Goal: Find contact information: Find contact information

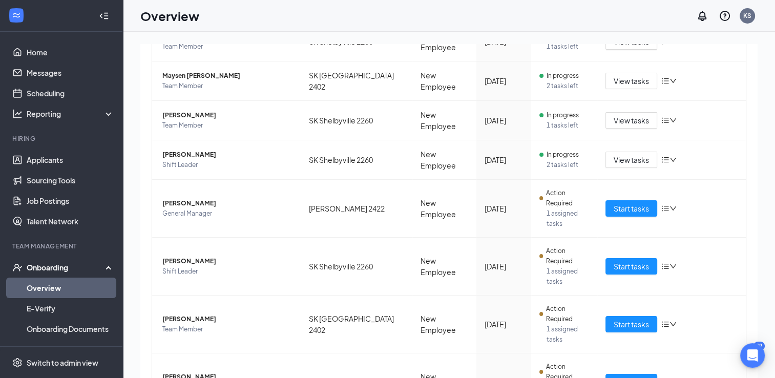
scroll to position [202, 0]
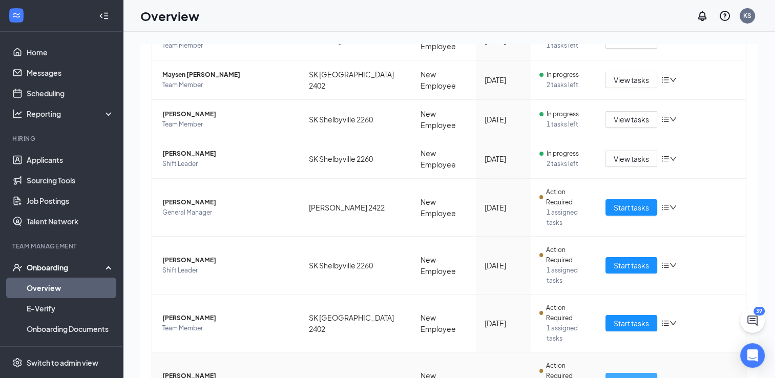
click at [627, 375] on span "Start tasks" at bounding box center [631, 380] width 35 height 11
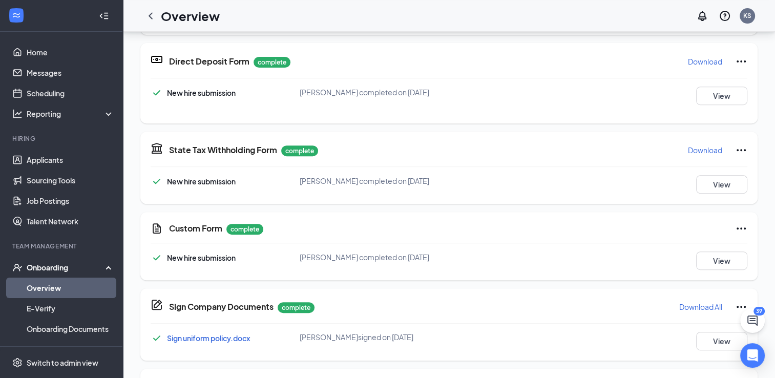
scroll to position [554, 0]
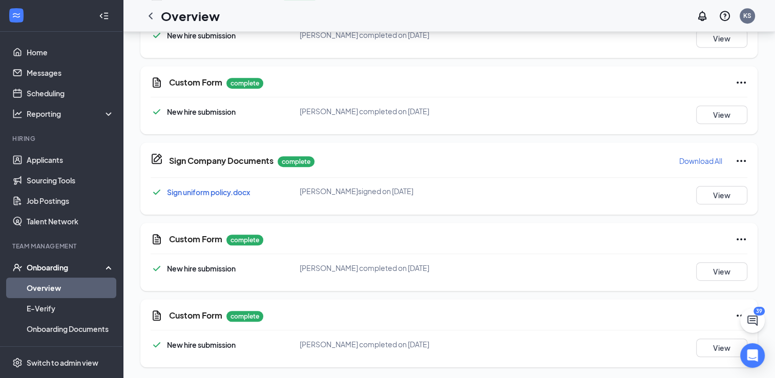
click at [702, 282] on div "Custom Form complete New hire submission [PERSON_NAME] completed on [DATE] View" at bounding box center [448, 257] width 617 height 68
click at [702, 276] on button "View" at bounding box center [721, 271] width 51 height 18
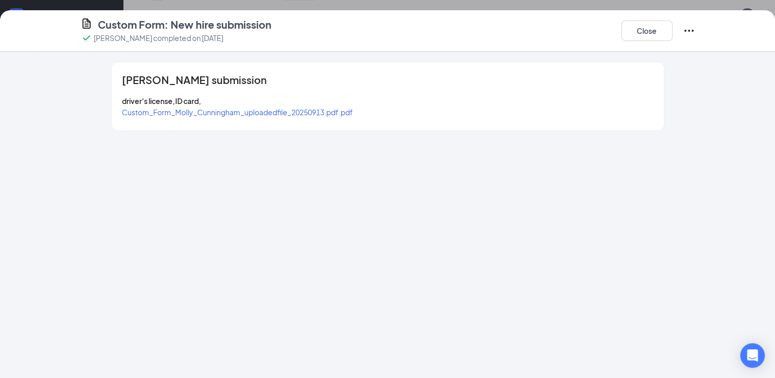
click at [334, 114] on span "Custom_Form_Molly_Cunningham_uploadedfile_20250913.pdf.pdf" at bounding box center [237, 112] width 231 height 9
click at [651, 31] on button "Close" at bounding box center [646, 30] width 51 height 20
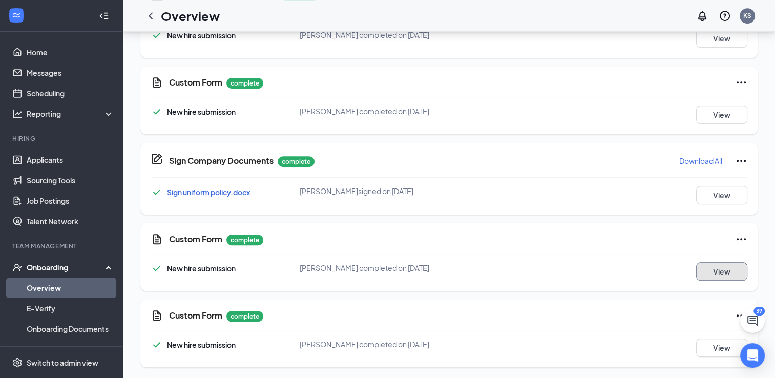
click at [712, 269] on button "View" at bounding box center [721, 271] width 51 height 18
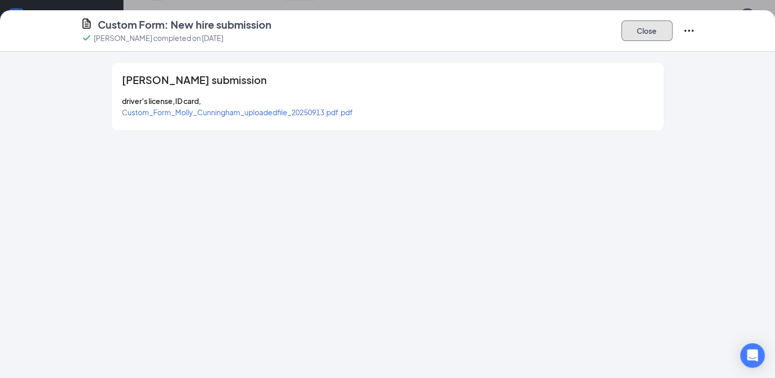
click at [634, 36] on button "Close" at bounding box center [646, 30] width 51 height 20
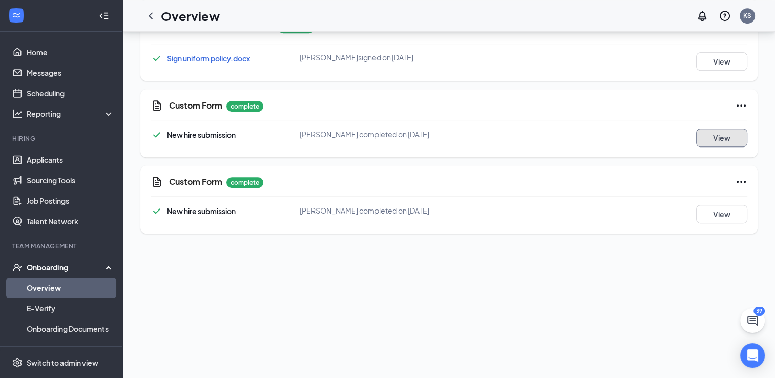
scroll to position [135, 0]
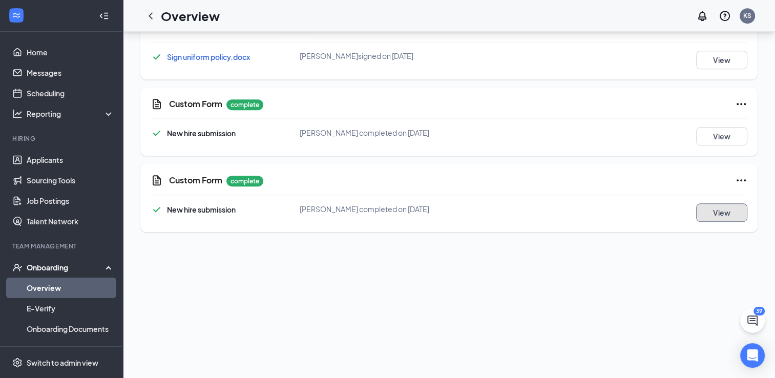
click at [724, 218] on button "View" at bounding box center [721, 212] width 51 height 18
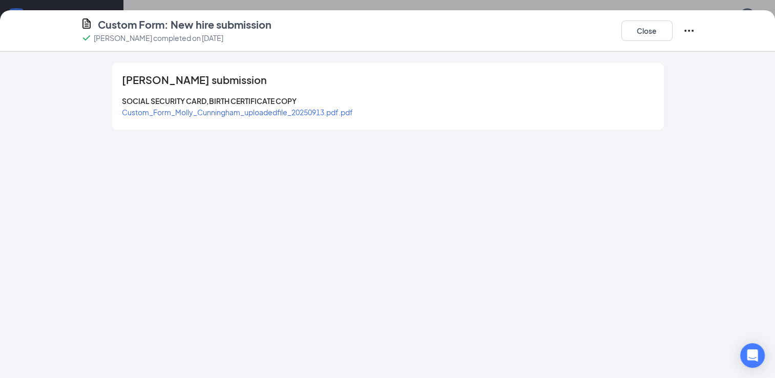
click at [302, 113] on span "Custom_Form_Molly_Cunningham_uploadedfile_20250913.pdf.pdf" at bounding box center [237, 112] width 231 height 9
click at [644, 29] on button "Close" at bounding box center [646, 30] width 51 height 20
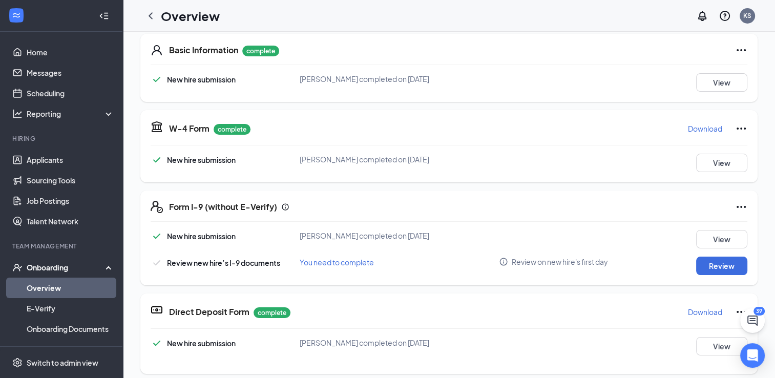
scroll to position [20, 0]
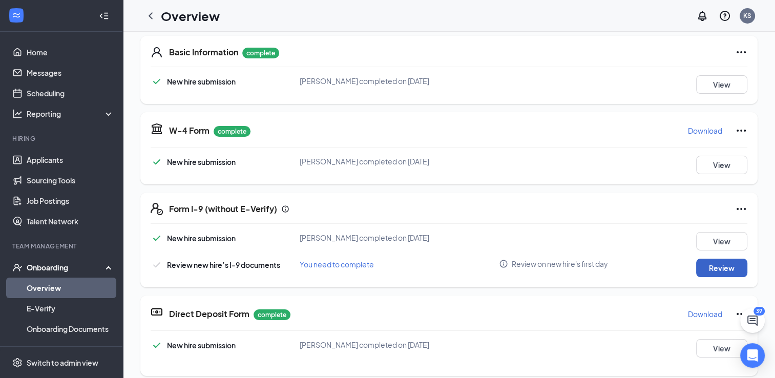
click at [722, 269] on button "Review" at bounding box center [721, 268] width 51 height 18
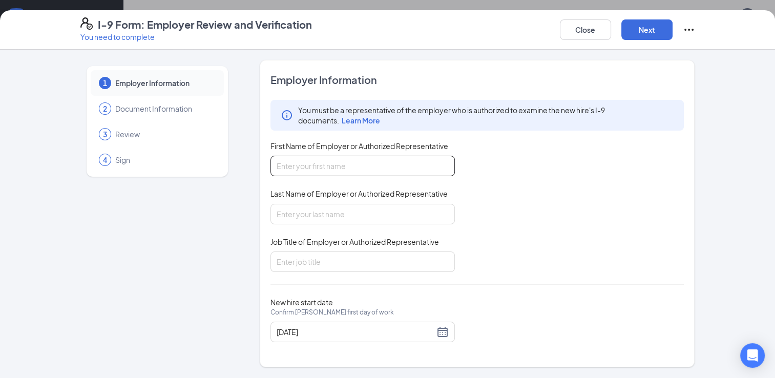
click at [400, 162] on input "First Name of Employer or Authorized Representative" at bounding box center [362, 166] width 184 height 20
type input "[PERSON_NAME]"
click at [382, 209] on input "Last Name of Employer or Authorized Representative" at bounding box center [362, 214] width 184 height 20
type input "[PERSON_NAME]"
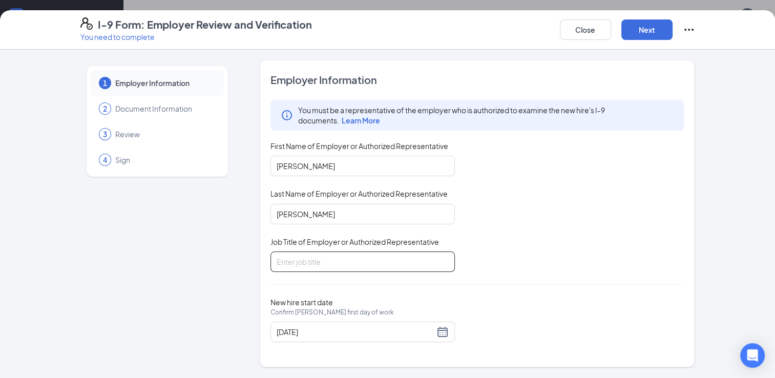
click at [379, 254] on input "Job Title of Employer or Authorized Representative" at bounding box center [362, 261] width 184 height 20
type input "DM"
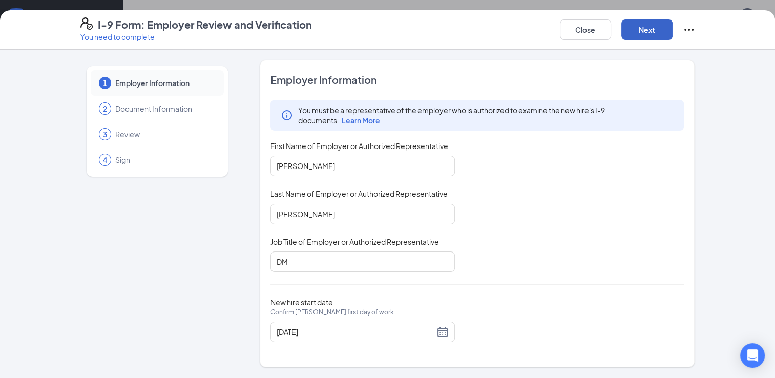
click at [641, 31] on button "Next" at bounding box center [646, 29] width 51 height 20
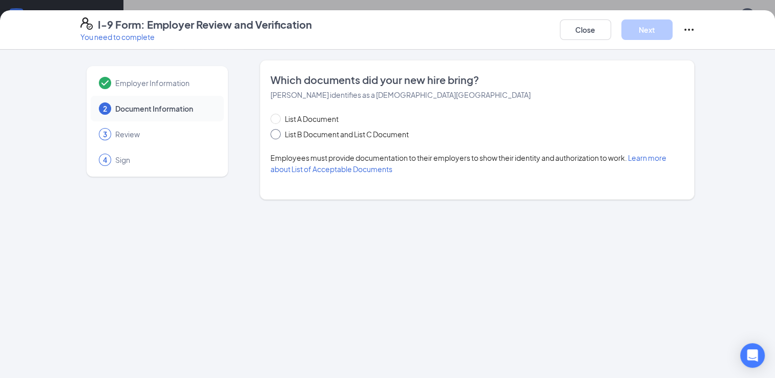
click at [273, 136] on span at bounding box center [275, 134] width 10 height 10
click at [273, 136] on input "List B Document and List C Document" at bounding box center [273, 132] width 7 height 7
radio input "true"
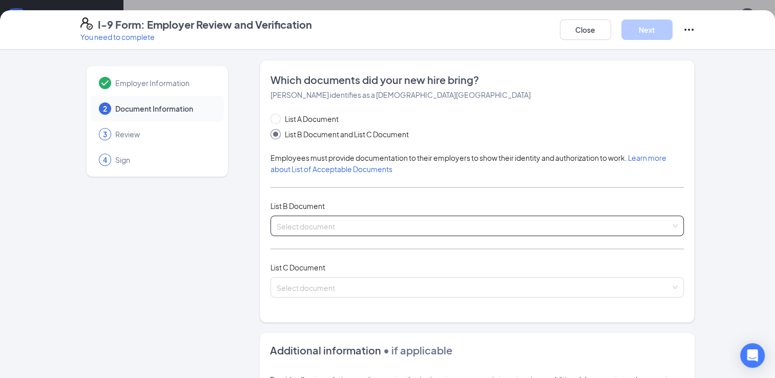
click at [307, 218] on div "Select document" at bounding box center [477, 226] width 414 height 20
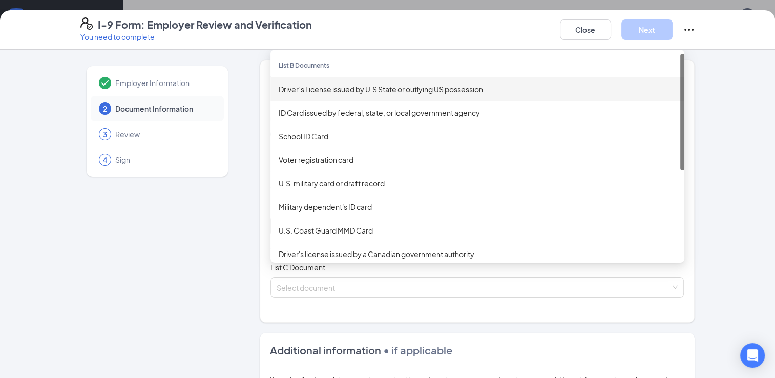
click at [316, 91] on div "Driver’s License issued by U.S State or outlying US possession" at bounding box center [477, 88] width 397 height 11
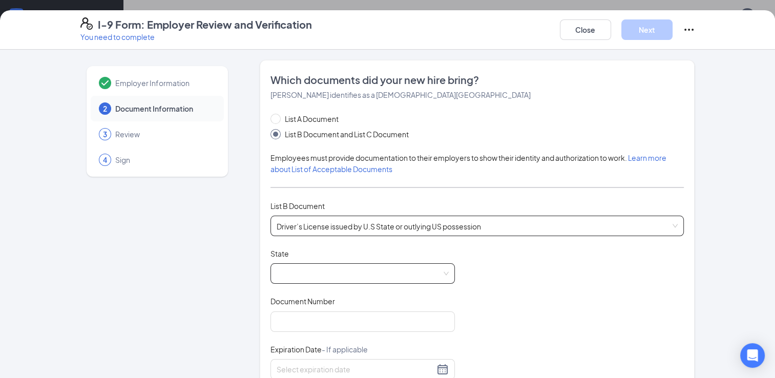
click at [347, 269] on span at bounding box center [363, 273] width 172 height 19
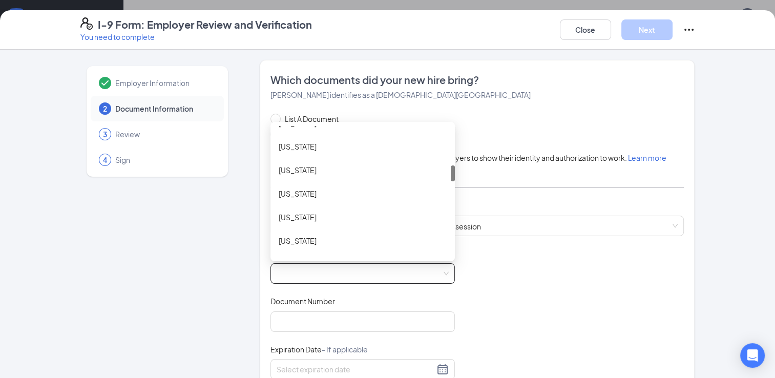
scroll to position [325, 0]
drag, startPoint x: 449, startPoint y: 138, endPoint x: 455, endPoint y: 178, distance: 40.4
click at [455, 178] on div "List A Document List B Document and List C Document Employees must provide docu…" at bounding box center [477, 315] width 414 height 404
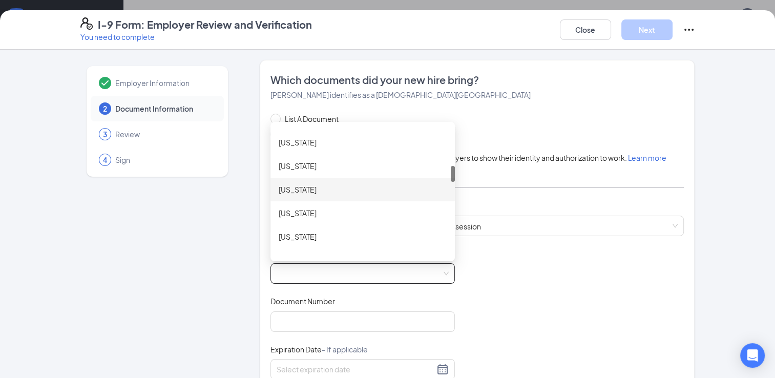
click at [363, 185] on div "[US_STATE]" at bounding box center [363, 189] width 168 height 11
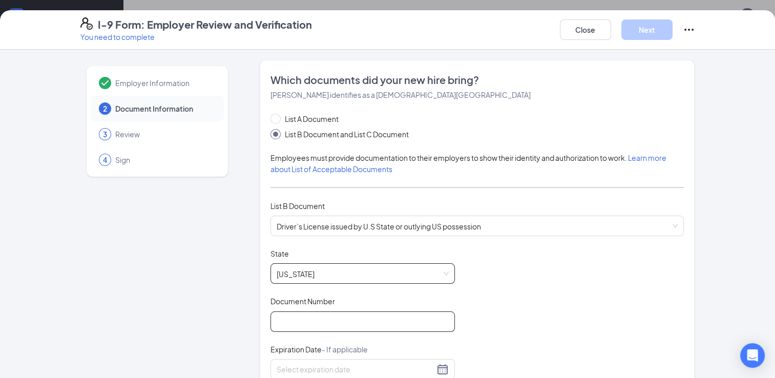
click at [357, 320] on input "Document Number" at bounding box center [362, 321] width 184 height 20
type input "[PHONE_NUMBER]"
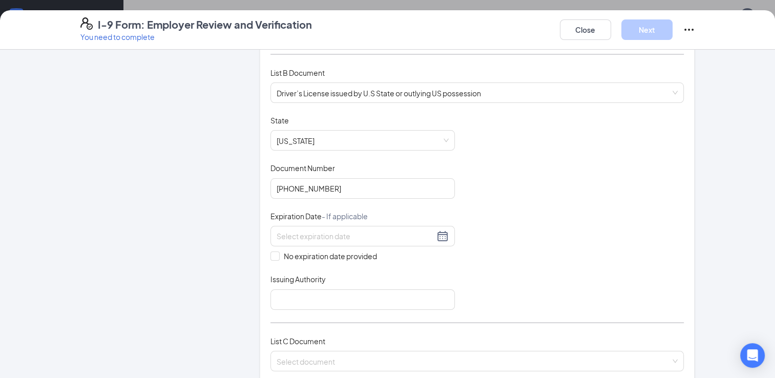
scroll to position [150, 0]
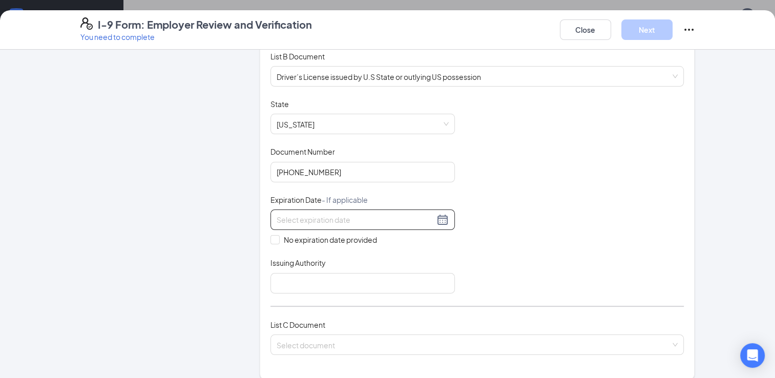
click at [346, 221] on input at bounding box center [356, 219] width 158 height 11
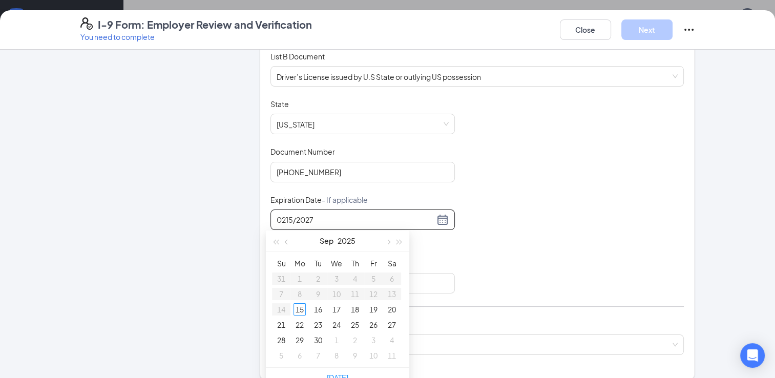
click at [280, 216] on input "0215/2027" at bounding box center [356, 219] width 158 height 11
click at [304, 309] on div "15" at bounding box center [299, 309] width 12 height 12
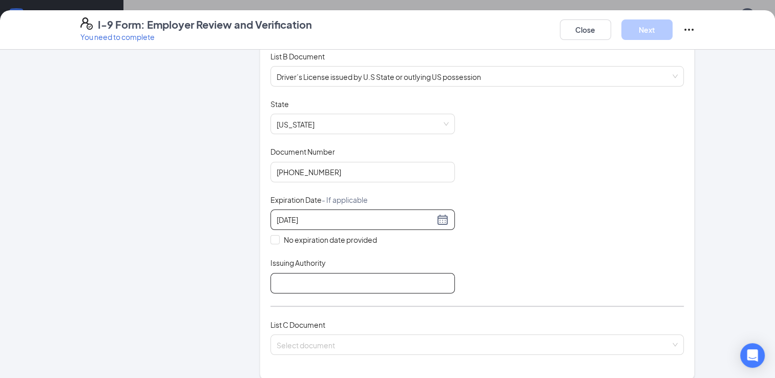
type input "[DATE]"
click at [390, 282] on input "Issuing Authority" at bounding box center [362, 283] width 184 height 20
type input "BMV"
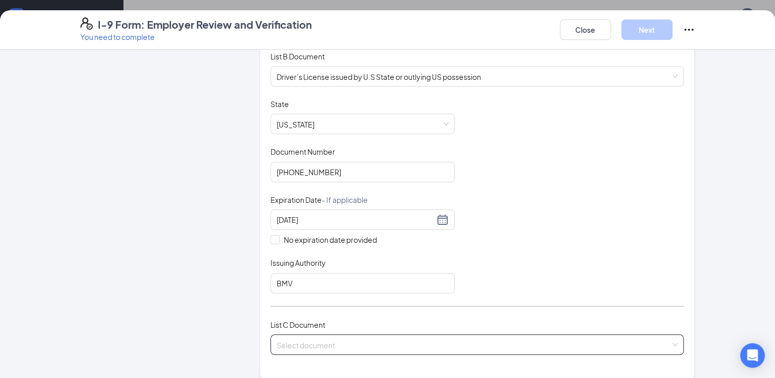
click at [330, 344] on input "search" at bounding box center [474, 342] width 394 height 15
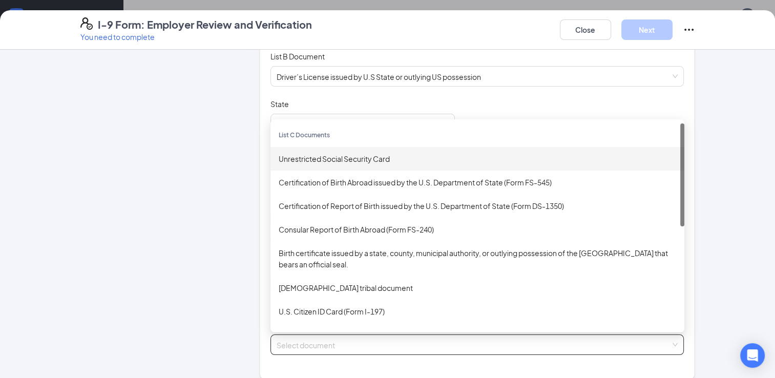
click at [322, 157] on div "Unrestricted Social Security Card" at bounding box center [477, 158] width 397 height 11
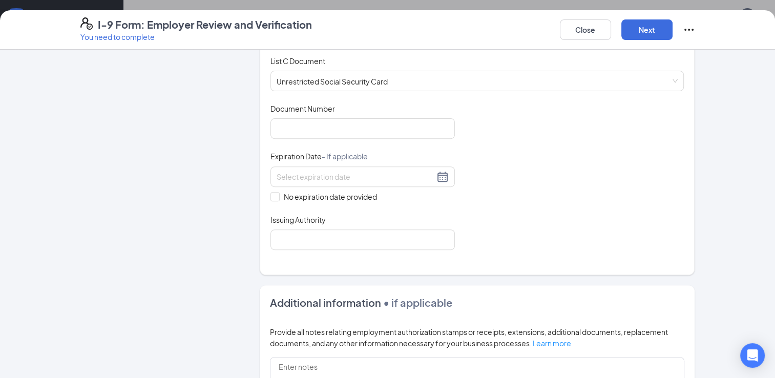
scroll to position [416, 0]
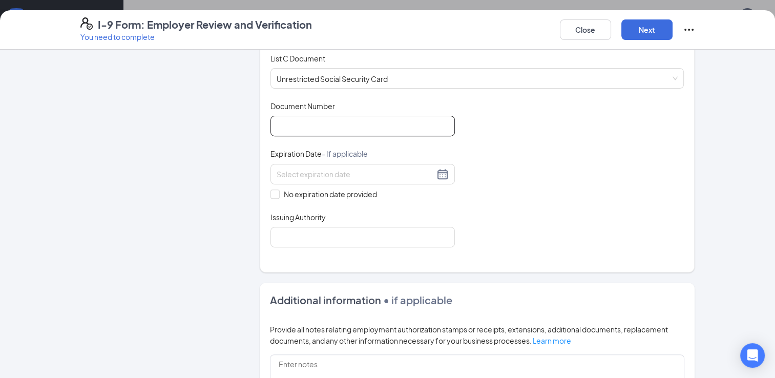
click at [422, 123] on input "Document Number" at bounding box center [362, 126] width 184 height 20
type input "313980280"
click at [273, 190] on span at bounding box center [274, 194] width 9 height 9
click at [273, 190] on input "No expiration date provided" at bounding box center [273, 193] width 7 height 7
checkbox input "true"
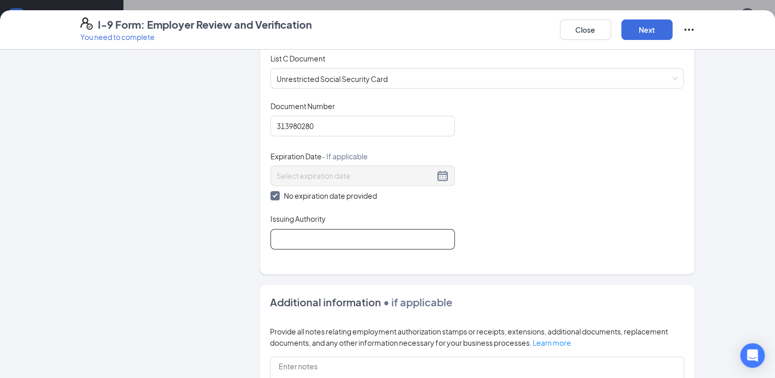
click at [302, 237] on input "Issuing Authority" at bounding box center [362, 239] width 184 height 20
type input "SSA"
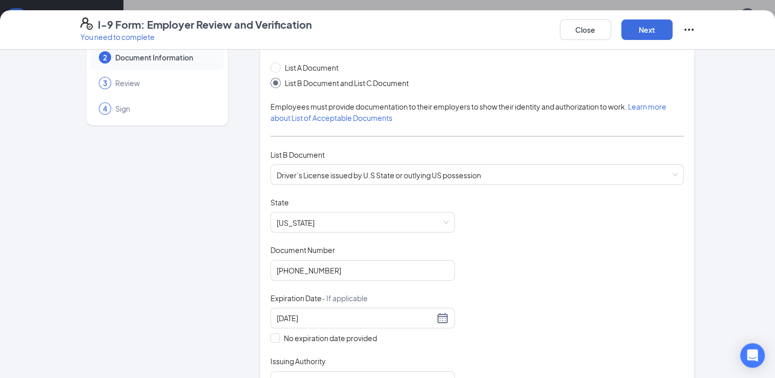
scroll to position [47, 0]
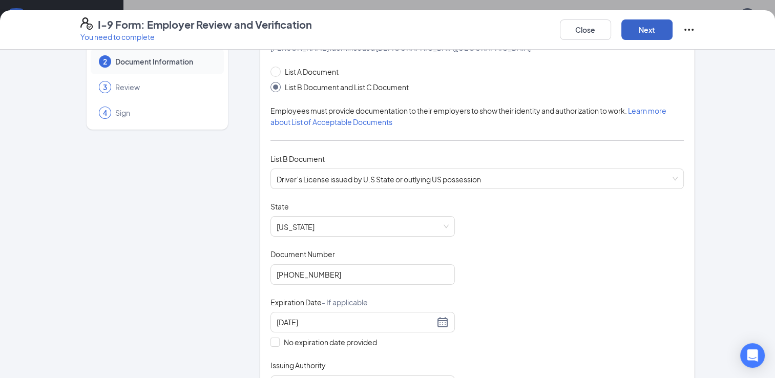
click at [646, 31] on button "Next" at bounding box center [646, 29] width 51 height 20
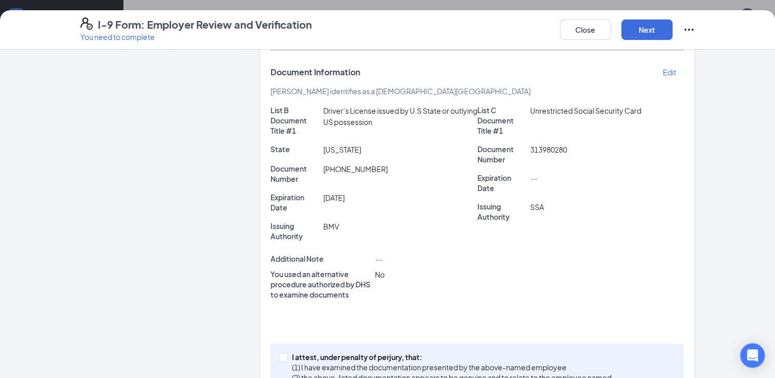
scroll to position [220, 0]
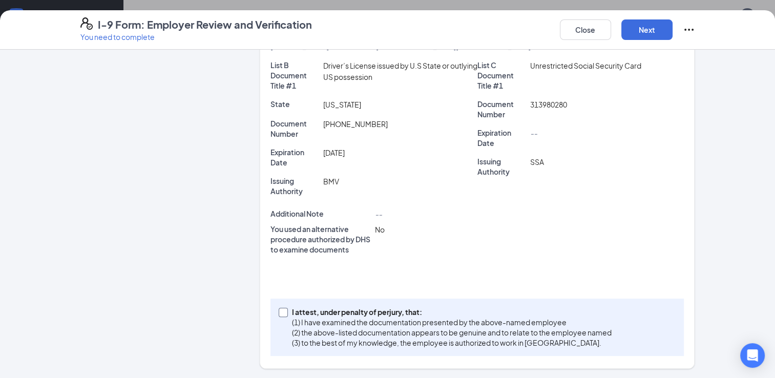
click at [281, 315] on span at bounding box center [283, 312] width 9 height 9
click at [281, 315] on input "I attest, under penalty of [PERSON_NAME], that: (1) I have examined the documen…" at bounding box center [282, 311] width 7 height 7
checkbox input "true"
click at [637, 32] on button "Next" at bounding box center [646, 29] width 51 height 20
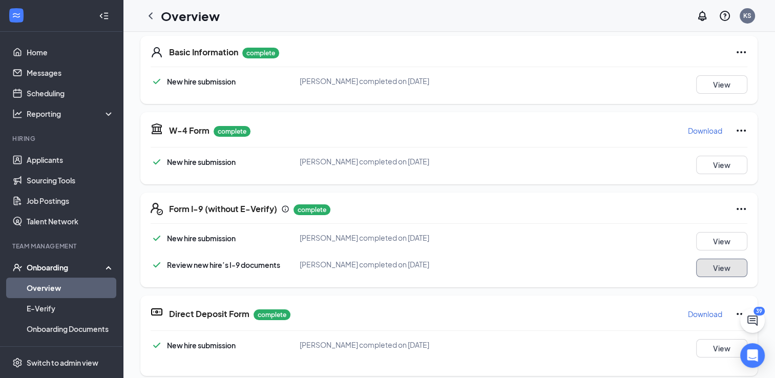
scroll to position [215, 0]
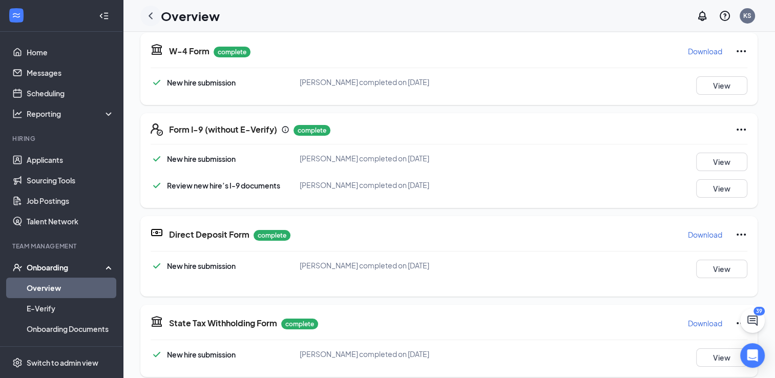
click at [152, 18] on icon "ChevronLeft" at bounding box center [151, 15] width 4 height 7
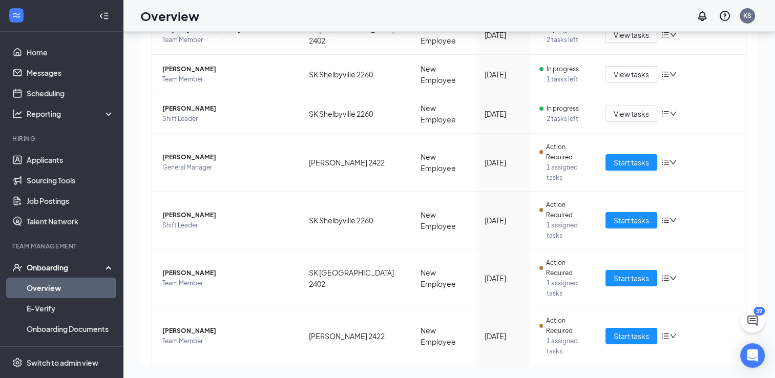
scroll to position [202, 0]
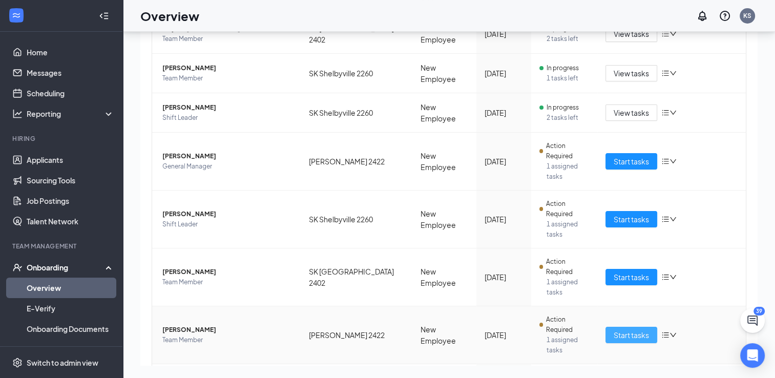
click at [617, 329] on span "Start tasks" at bounding box center [631, 334] width 35 height 11
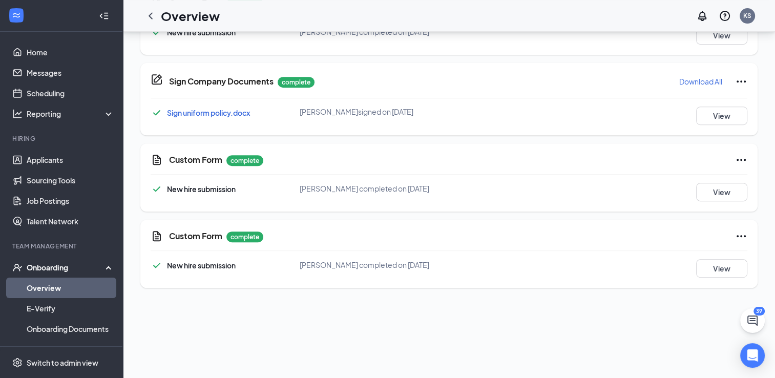
scroll to position [417, 0]
click at [728, 199] on button "View" at bounding box center [721, 193] width 51 height 18
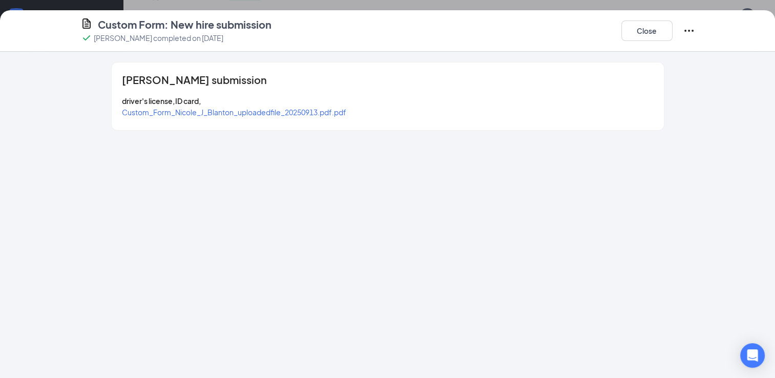
click at [328, 114] on span "Custom_Form_Nicole_J_Blanton_uploadedfile_20250913.pdf.pdf" at bounding box center [234, 112] width 224 height 9
click at [643, 34] on button "Close" at bounding box center [646, 30] width 51 height 20
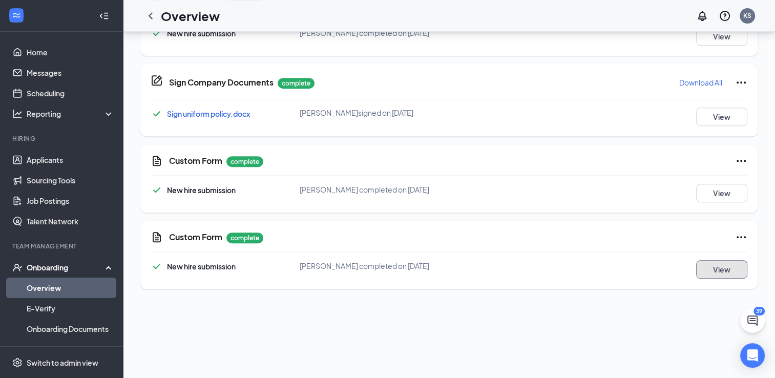
click at [720, 274] on button "View" at bounding box center [721, 269] width 51 height 18
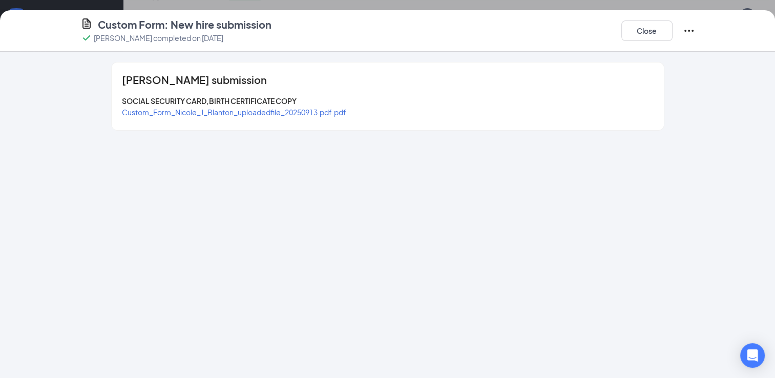
click at [346, 114] on span "Custom_Form_Nicole_J_Blanton_uploadedfile_20250913.pdf.pdf" at bounding box center [234, 112] width 224 height 9
click at [649, 32] on button "Close" at bounding box center [646, 30] width 51 height 20
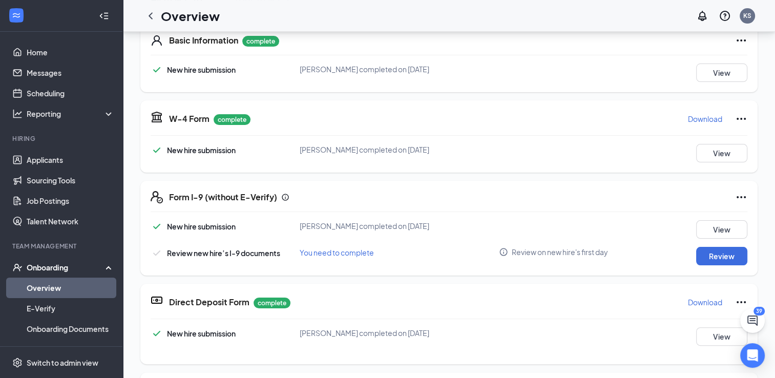
scroll to position [166, 0]
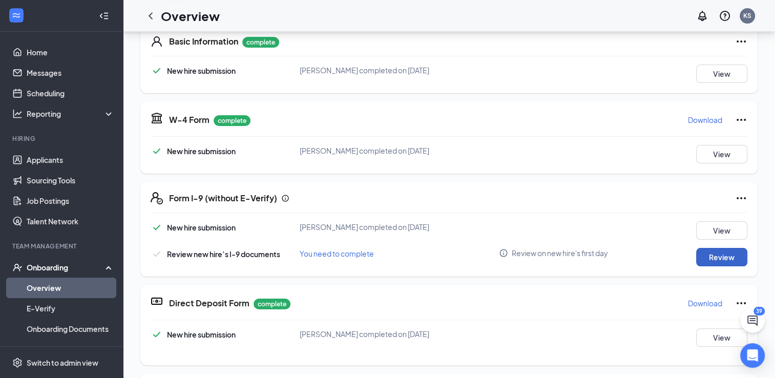
click at [739, 255] on button "Review" at bounding box center [721, 257] width 51 height 18
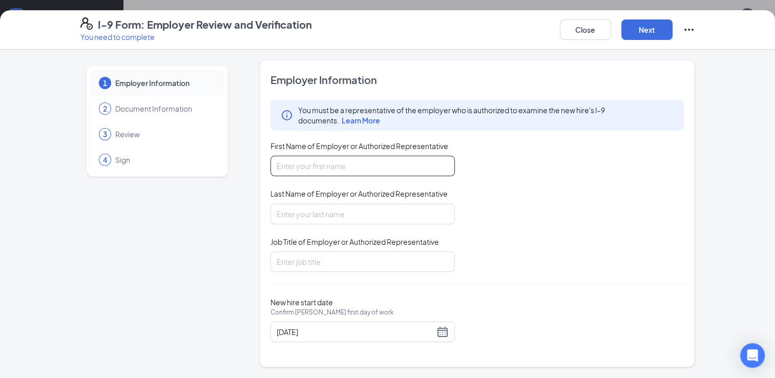
click at [314, 164] on input "First Name of Employer or Authorized Representative" at bounding box center [362, 166] width 184 height 20
type input "[PERSON_NAME]"
click at [327, 211] on input "Last Name of Employer or Authorized Representative" at bounding box center [362, 214] width 184 height 20
type input "[PERSON_NAME]"
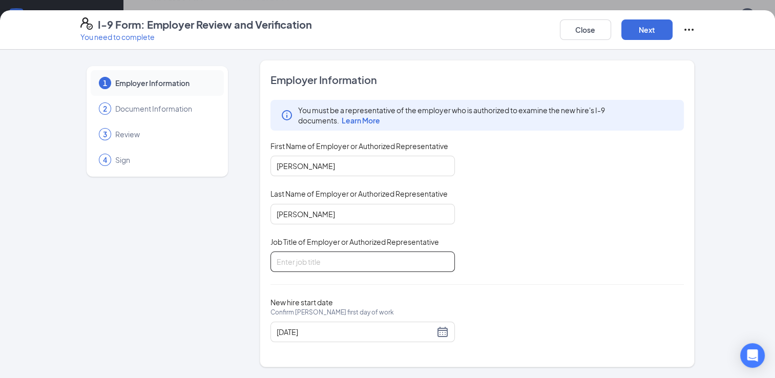
click at [317, 266] on input "Job Title of Employer or Authorized Representative" at bounding box center [362, 261] width 184 height 20
type input "DM"
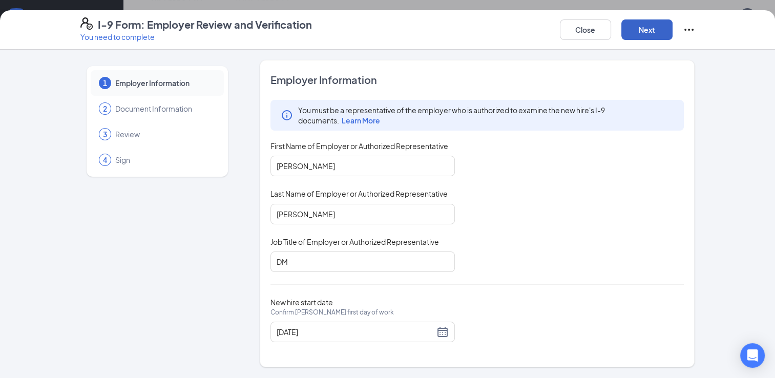
click at [656, 31] on button "Next" at bounding box center [646, 29] width 51 height 20
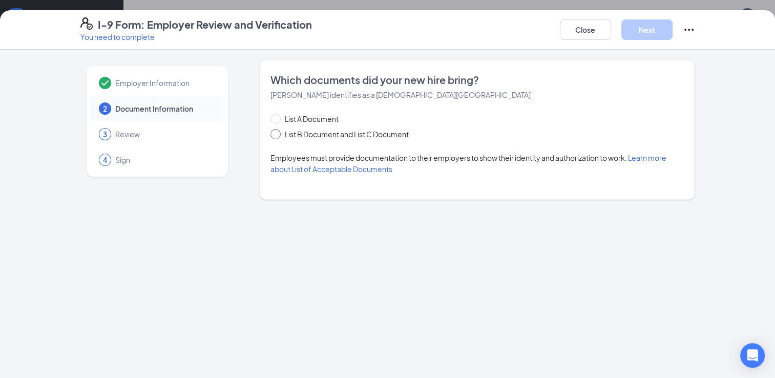
click at [275, 134] on input "List B Document and List C Document" at bounding box center [273, 132] width 7 height 7
radio input "true"
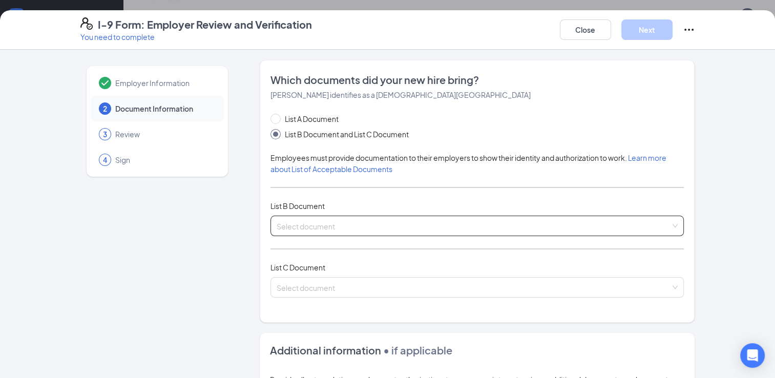
click at [314, 226] on input "search" at bounding box center [474, 223] width 394 height 15
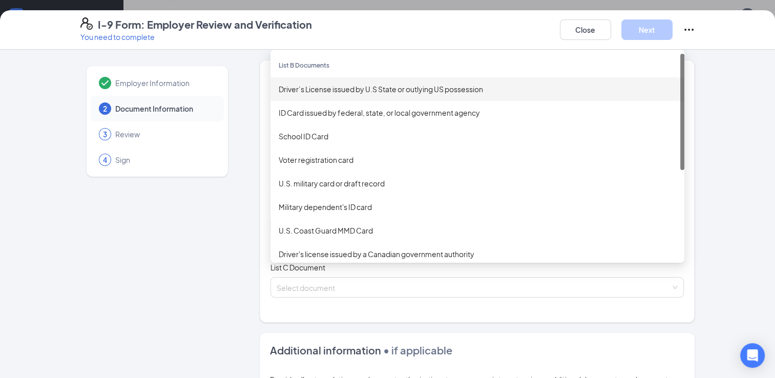
click at [314, 91] on div "Driver’s License issued by U.S State or outlying US possession" at bounding box center [477, 88] width 397 height 11
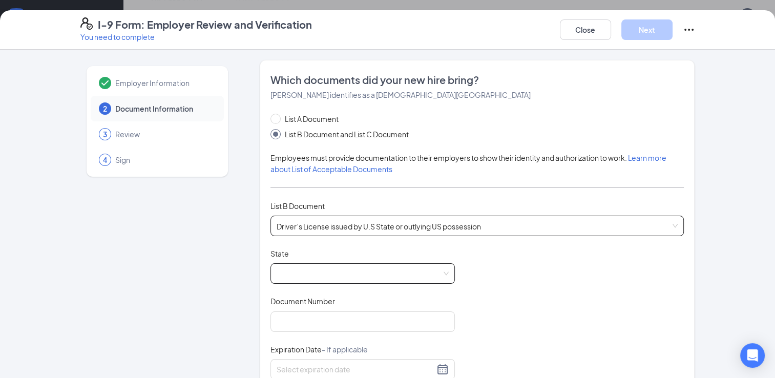
click at [329, 272] on span at bounding box center [363, 273] width 172 height 19
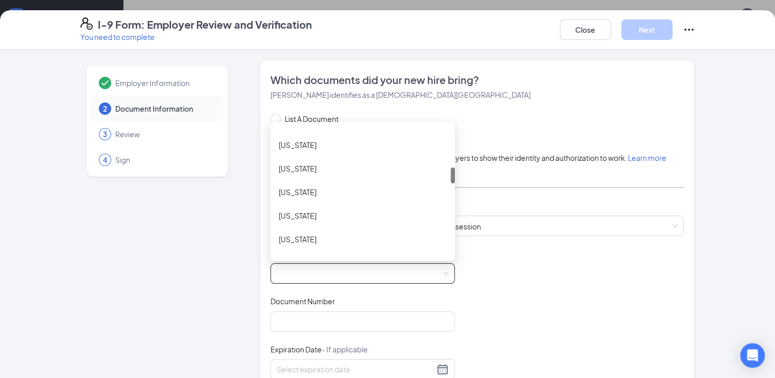
scroll to position [357, 0]
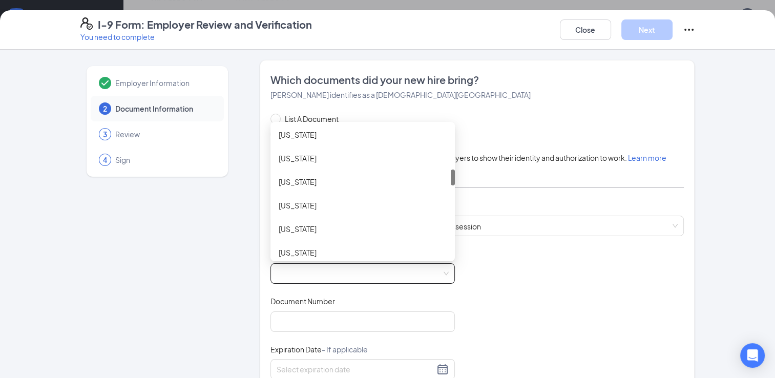
drag, startPoint x: 449, startPoint y: 138, endPoint x: 456, endPoint y: 181, distance: 44.0
click at [456, 181] on div "List A Document List B Document and List C Document Employees must provide docu…" at bounding box center [477, 315] width 414 height 404
click at [375, 159] on div "[US_STATE]" at bounding box center [363, 158] width 168 height 11
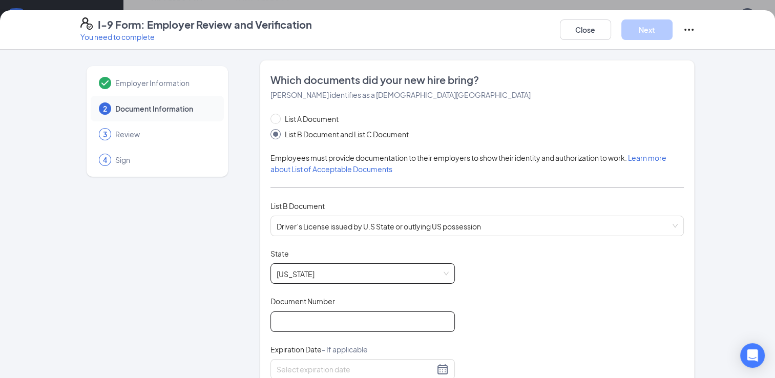
click at [361, 317] on input "Document Number" at bounding box center [362, 321] width 184 height 20
type input "[PHONE_NUMBER]"
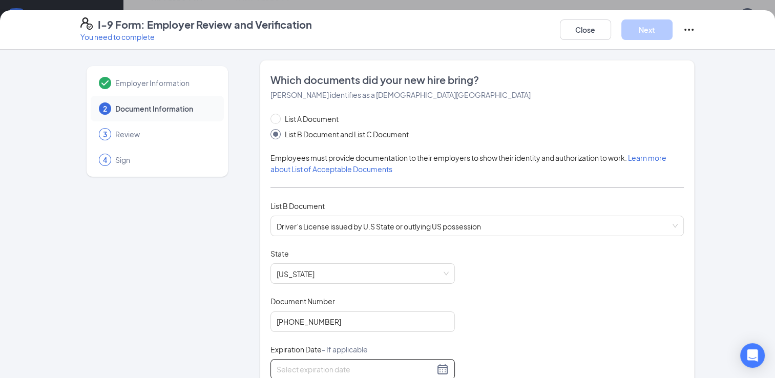
click at [367, 364] on input at bounding box center [356, 369] width 158 height 11
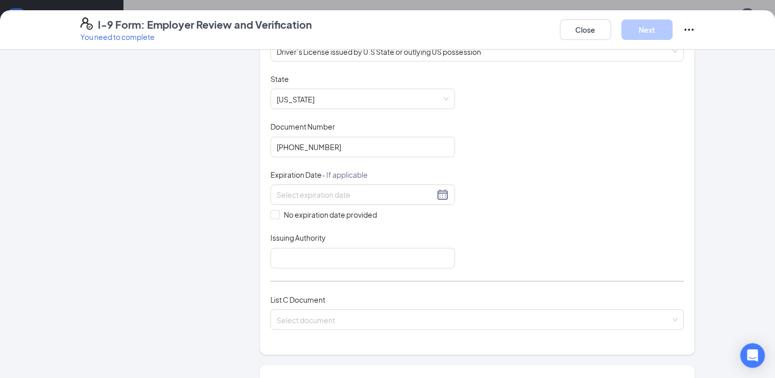
scroll to position [176, 0]
click at [321, 191] on input at bounding box center [356, 193] width 158 height 11
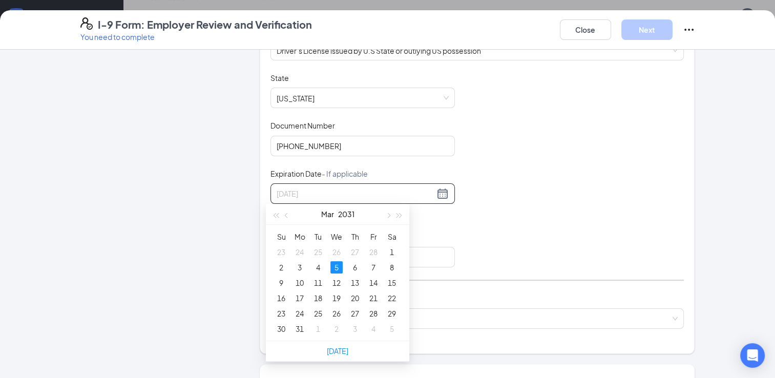
click at [335, 263] on div "5" at bounding box center [336, 267] width 12 height 12
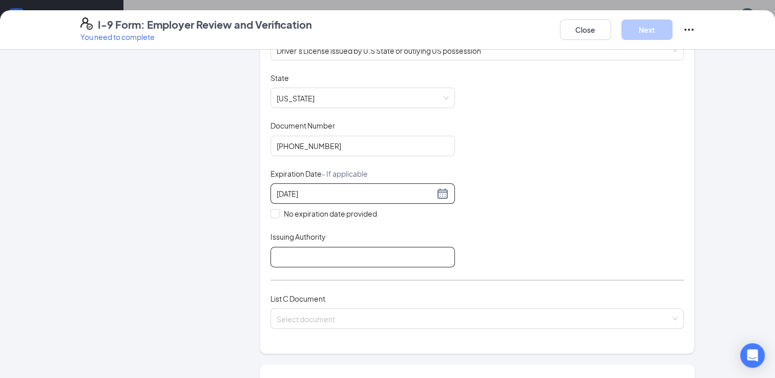
type input "[DATE]"
click at [333, 257] on input "Issuing Authority" at bounding box center [362, 257] width 184 height 20
type input "BMV"
click at [352, 300] on div "List C Document" at bounding box center [477, 298] width 414 height 11
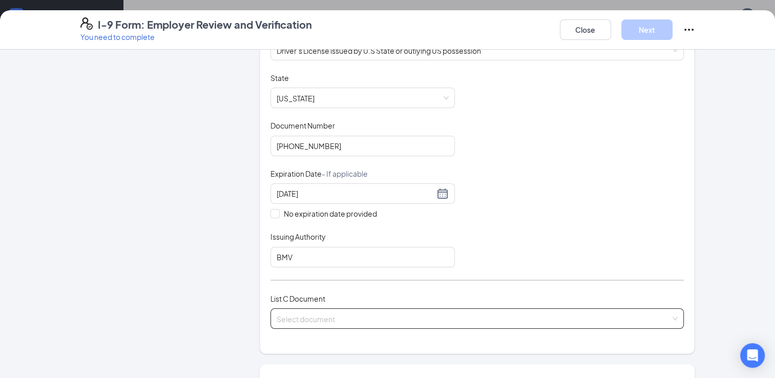
click at [358, 322] on span at bounding box center [474, 318] width 394 height 19
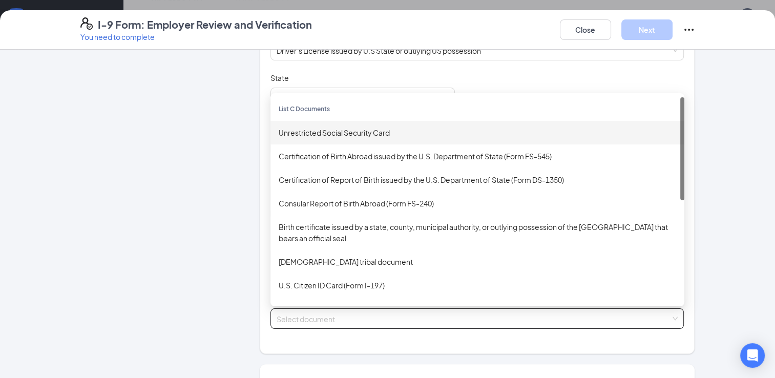
click at [328, 135] on div "Unrestricted Social Security Card" at bounding box center [477, 133] width 414 height 24
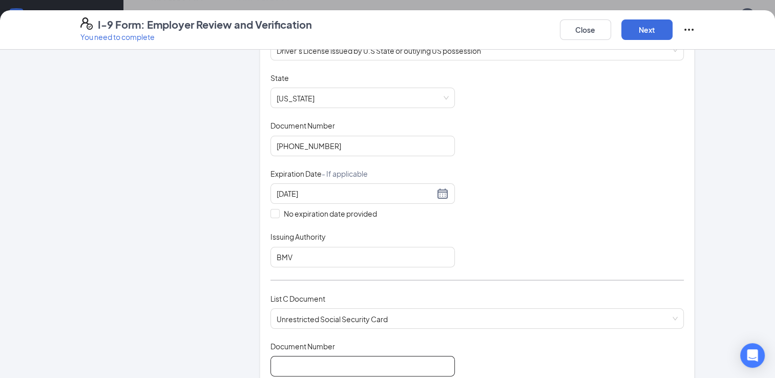
click at [338, 362] on input "Document Number" at bounding box center [362, 366] width 184 height 20
type input "315929611"
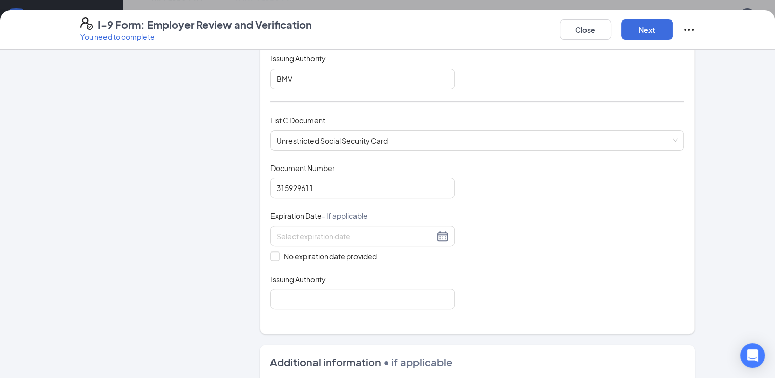
scroll to position [365, 0]
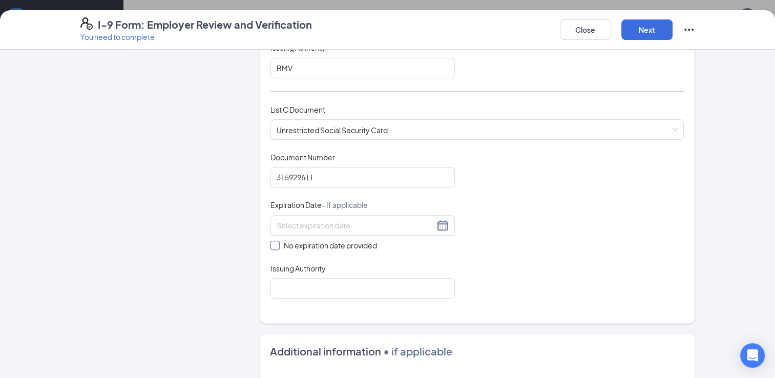
click at [273, 241] on span at bounding box center [274, 245] width 9 height 9
click at [273, 241] on input "No expiration date provided" at bounding box center [273, 244] width 7 height 7
checkbox input "true"
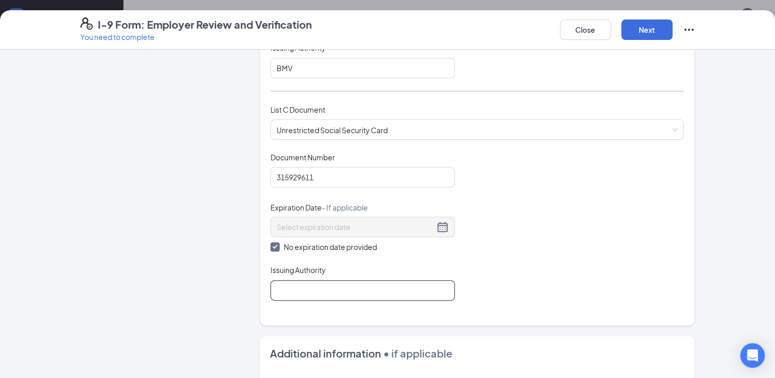
click at [306, 286] on input "Issuing Authority" at bounding box center [362, 290] width 184 height 20
type input "SSA"
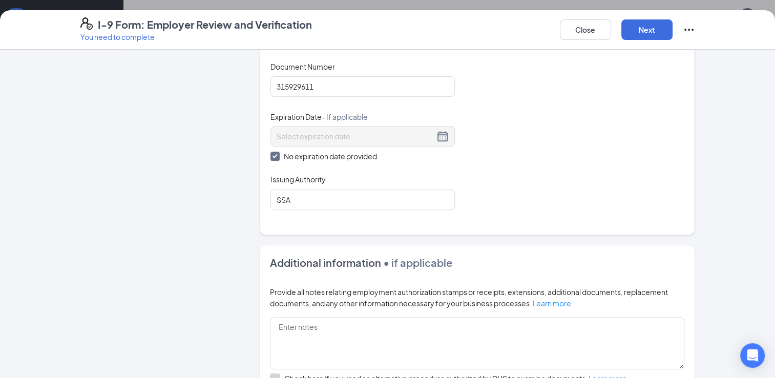
scroll to position [454, 0]
click at [649, 33] on button "Next" at bounding box center [646, 29] width 51 height 20
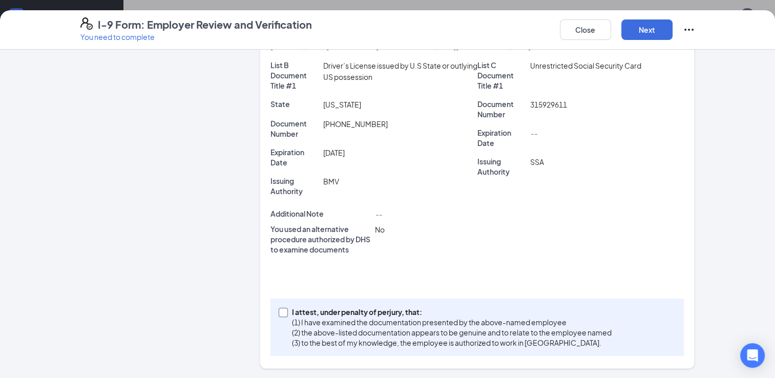
click at [281, 312] on span at bounding box center [283, 312] width 9 height 9
click at [281, 312] on input "I attest, under penalty of [PERSON_NAME], that: (1) I have examined the documen…" at bounding box center [282, 311] width 7 height 7
checkbox input "true"
click at [651, 37] on button "Next" at bounding box center [646, 29] width 51 height 20
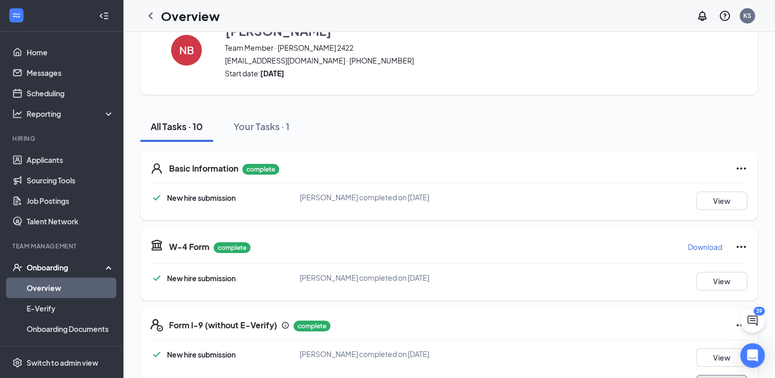
scroll to position [0, 0]
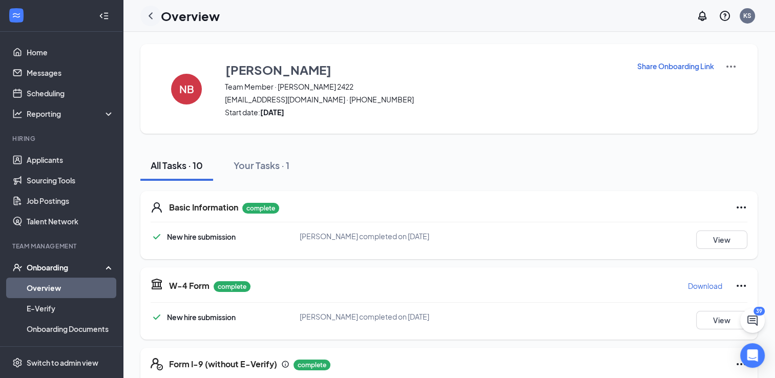
click at [152, 17] on icon "ChevronLeft" at bounding box center [150, 16] width 12 height 12
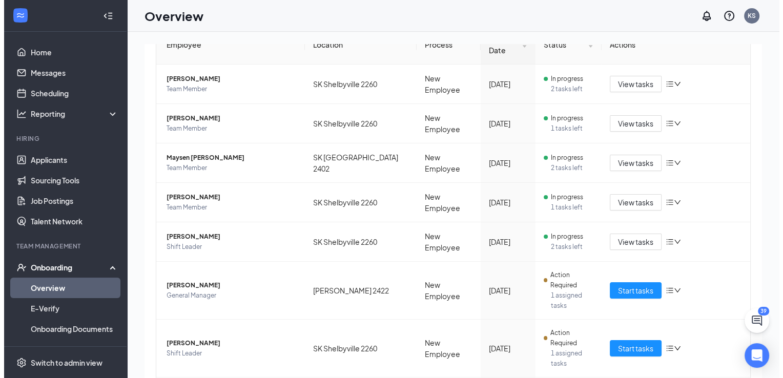
scroll to position [165, 0]
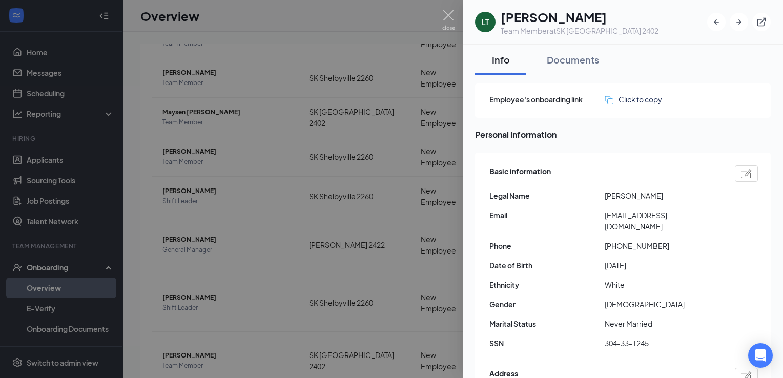
click at [741, 371] on img at bounding box center [746, 375] width 11 height 9
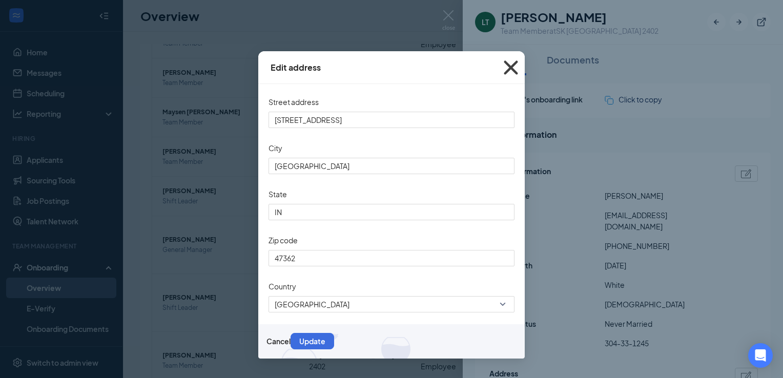
click at [508, 67] on icon "Cross" at bounding box center [511, 67] width 14 height 14
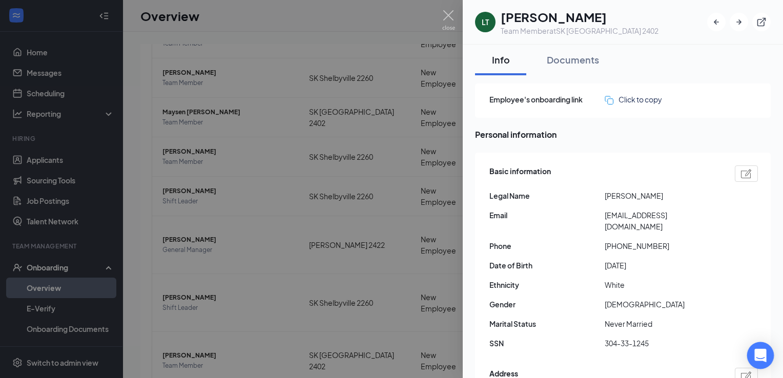
click at [764, 357] on icon "Open Intercom Messenger" at bounding box center [760, 355] width 12 height 13
click at [764, 357] on icon "Close Intercom Messenger" at bounding box center [760, 355] width 12 height 12
click at [481, 24] on div "LT" at bounding box center [484, 22] width 7 height 10
click at [448, 15] on img at bounding box center [448, 20] width 13 height 20
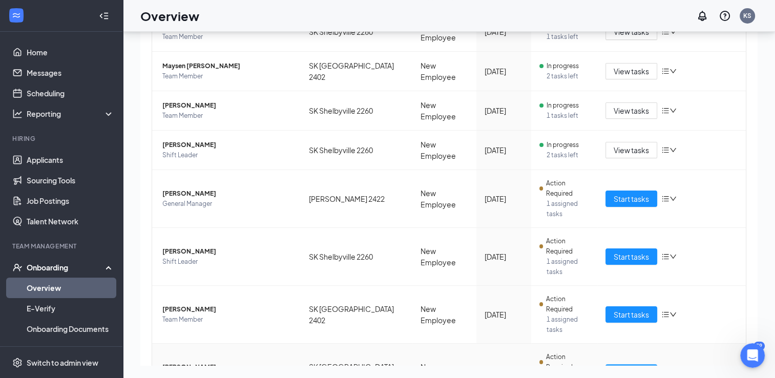
click at [623, 367] on span "Start tasks" at bounding box center [631, 372] width 35 height 11
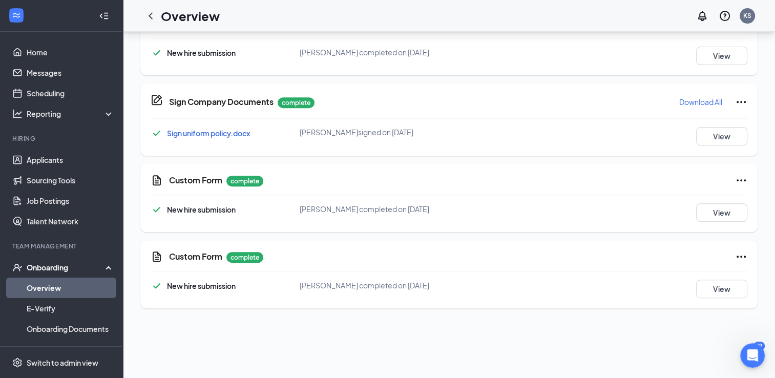
scroll to position [396, 0]
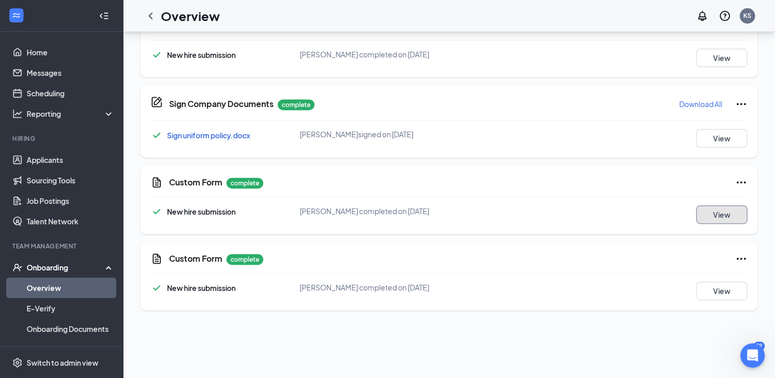
click at [715, 210] on button "View" at bounding box center [721, 214] width 51 height 18
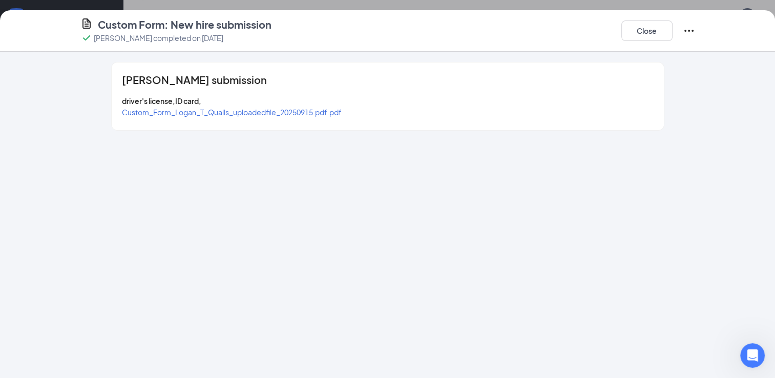
click at [284, 110] on span "Custom_Form_Logan_T_Qualls_uploadedfile_20250915.pdf.pdf" at bounding box center [232, 112] width 220 height 9
click at [649, 36] on button "Close" at bounding box center [646, 30] width 51 height 20
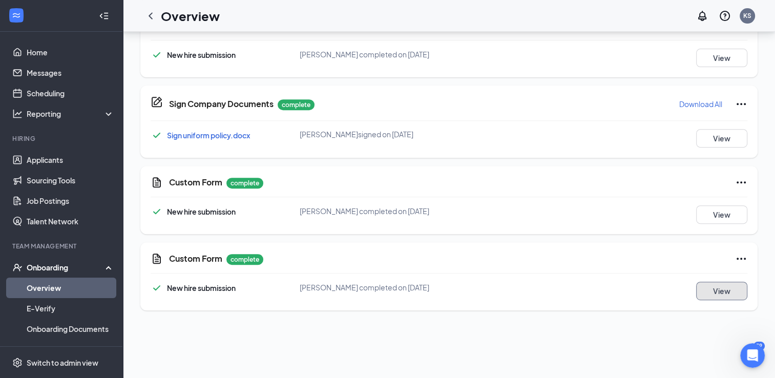
click at [733, 295] on button "View" at bounding box center [721, 291] width 51 height 18
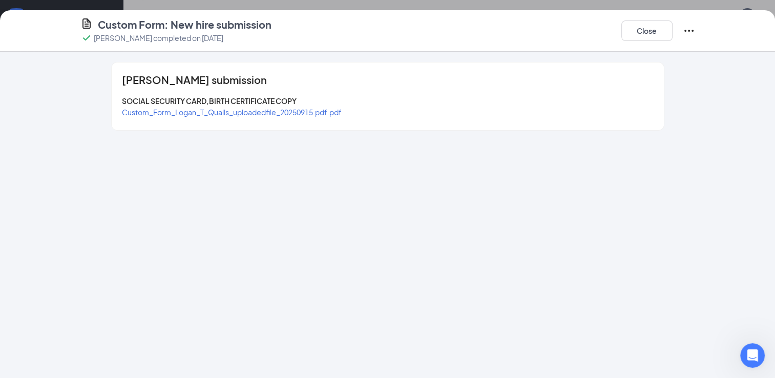
click at [304, 111] on span "Custom_Form_Logan_T_Qualls_uploadedfile_20250915.pdf.pdf" at bounding box center [232, 112] width 220 height 9
click at [656, 35] on button "Close" at bounding box center [646, 30] width 51 height 20
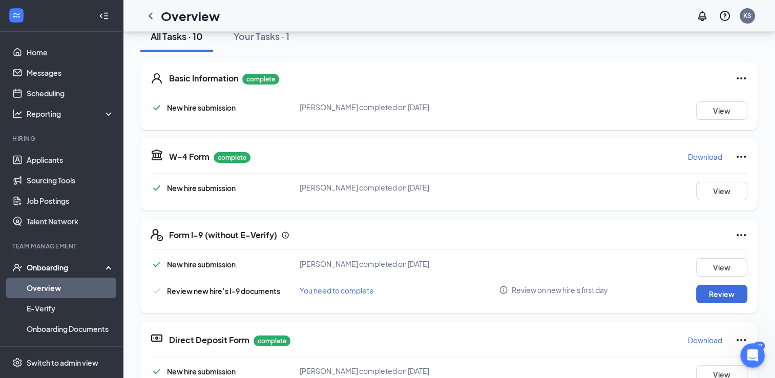
scroll to position [127, 0]
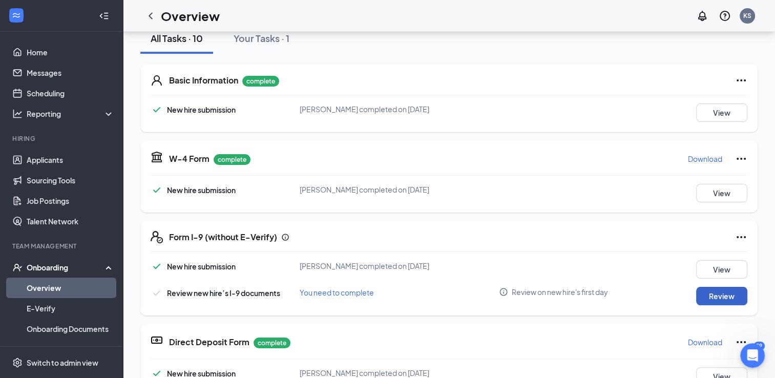
click at [712, 292] on button "Review" at bounding box center [721, 296] width 51 height 18
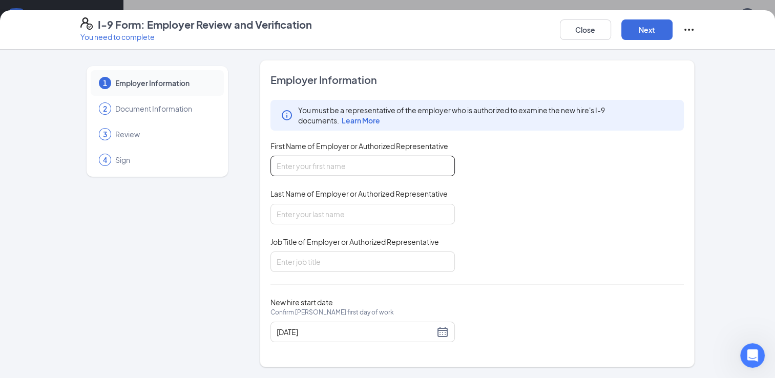
click at [367, 168] on input "First Name of Employer or Authorized Representative" at bounding box center [362, 166] width 184 height 20
type input "[PERSON_NAME]"
click at [341, 214] on input "Last Name of Employer or Authorized Representative" at bounding box center [362, 214] width 184 height 20
type input "[PERSON_NAME]"
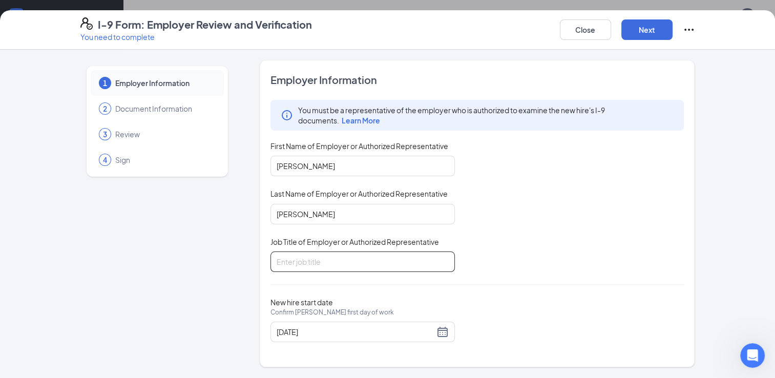
click at [329, 260] on input "Job Title of Employer or Authorized Representative" at bounding box center [362, 261] width 184 height 20
type input "DM"
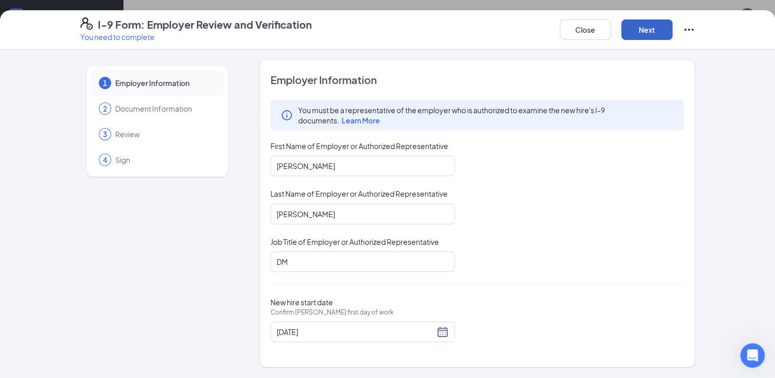
click at [637, 36] on button "Next" at bounding box center [646, 29] width 51 height 20
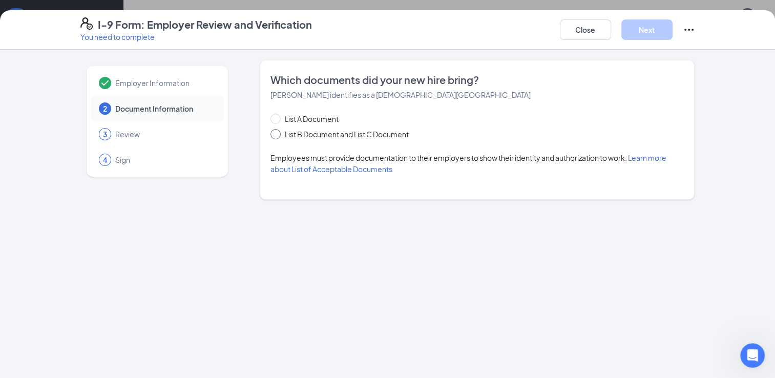
click at [279, 134] on span at bounding box center [275, 134] width 10 height 10
click at [278, 134] on input "List B Document and List C Document" at bounding box center [273, 132] width 7 height 7
radio input "true"
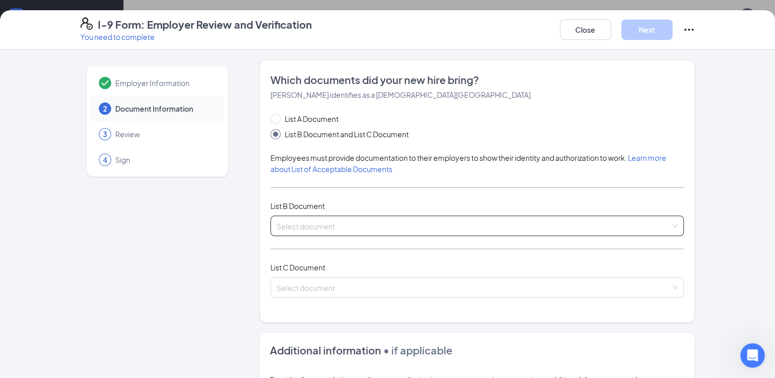
click at [317, 218] on div "Select document" at bounding box center [477, 226] width 414 height 20
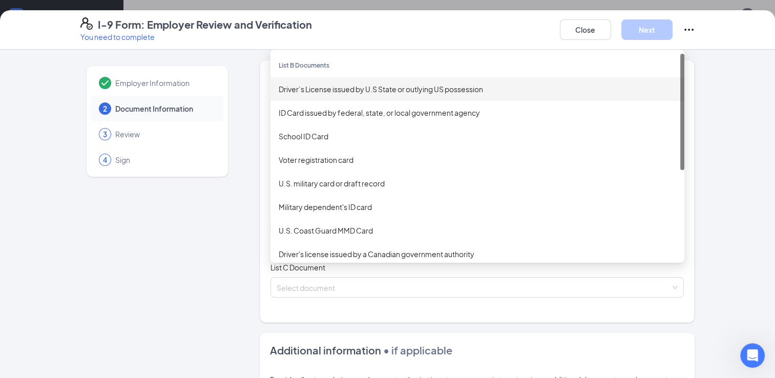
click at [324, 86] on div "Driver’s License issued by U.S State or outlying US possession" at bounding box center [477, 88] width 397 height 11
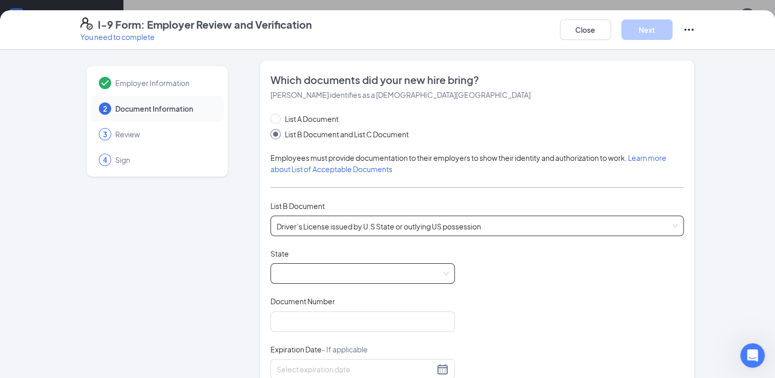
click at [331, 271] on span at bounding box center [363, 273] width 172 height 19
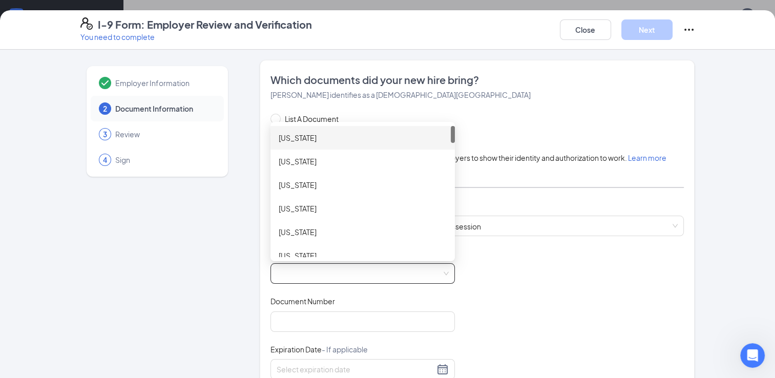
click at [451, 137] on div at bounding box center [453, 134] width 4 height 17
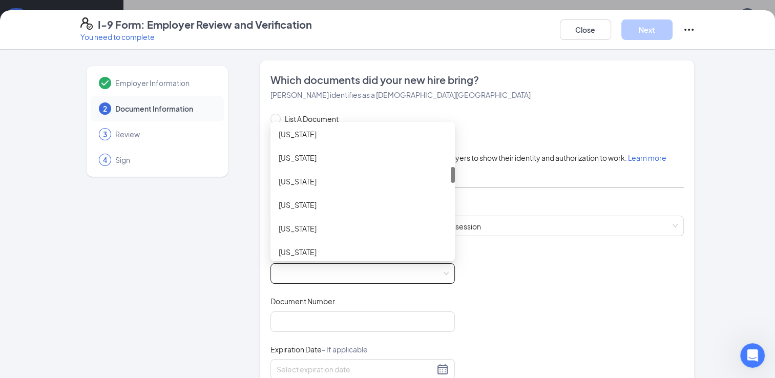
drag, startPoint x: 448, startPoint y: 131, endPoint x: 455, endPoint y: 172, distance: 41.5
click at [455, 172] on div "List A Document List B Document and List C Document Employees must provide docu…" at bounding box center [477, 315] width 414 height 404
click at [369, 187] on div "[US_STATE]" at bounding box center [362, 182] width 184 height 24
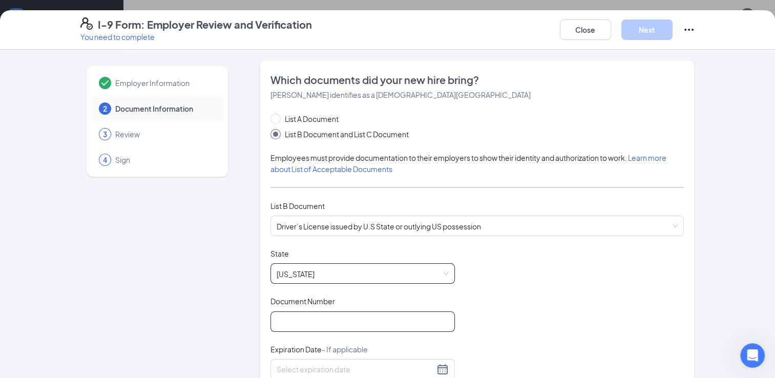
click at [360, 315] on input "Document Number" at bounding box center [362, 321] width 184 height 20
type input "[PHONE_NUMBER]"
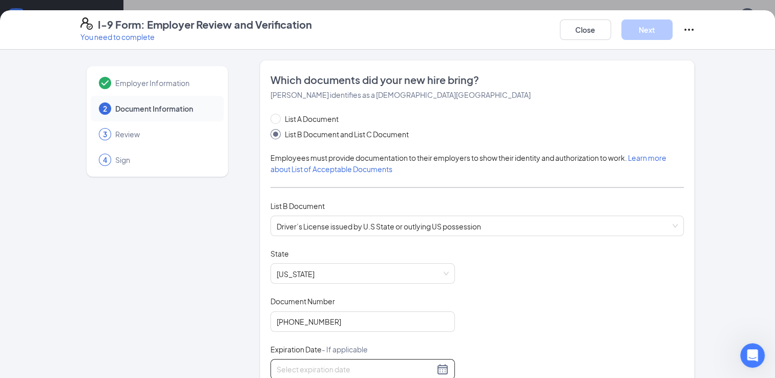
click at [377, 367] on input at bounding box center [356, 369] width 158 height 11
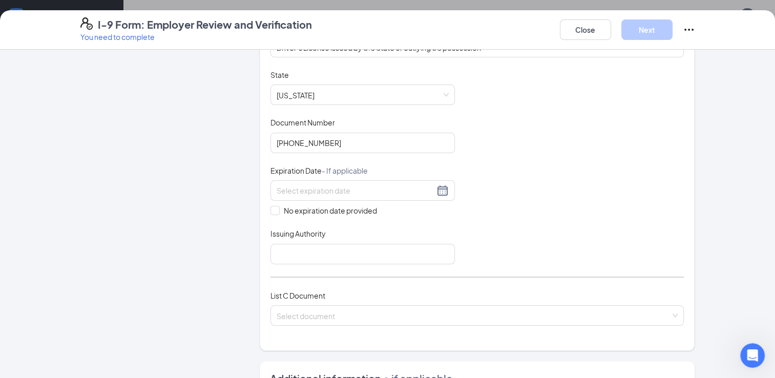
scroll to position [180, 0]
click at [374, 190] on input at bounding box center [356, 189] width 158 height 11
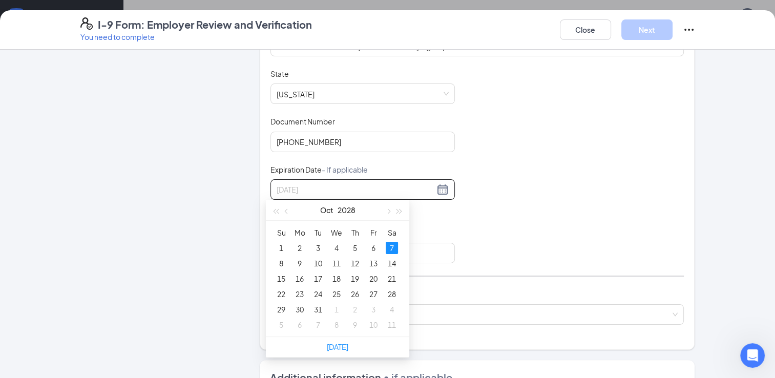
click at [393, 246] on div "7" at bounding box center [392, 248] width 12 height 12
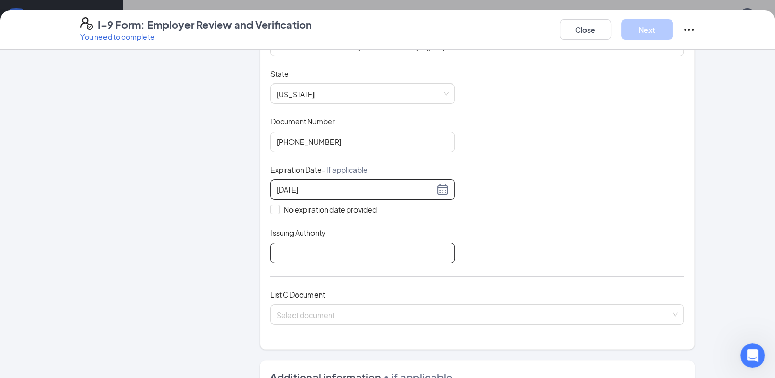
type input "[DATE]"
click at [380, 255] on input "Issuing Authority" at bounding box center [362, 253] width 184 height 20
type input "BMV"
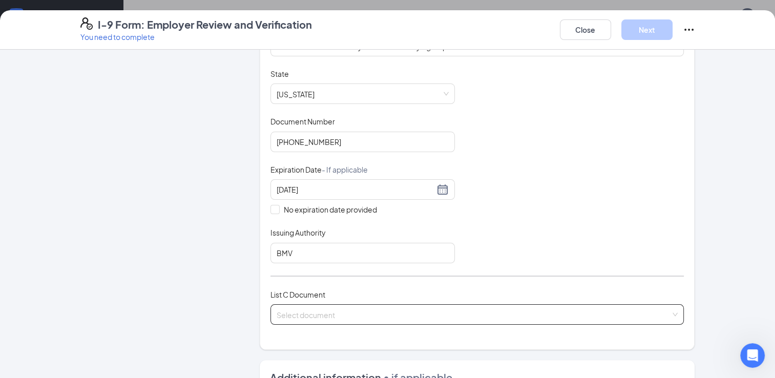
click at [365, 314] on input "search" at bounding box center [474, 312] width 394 height 15
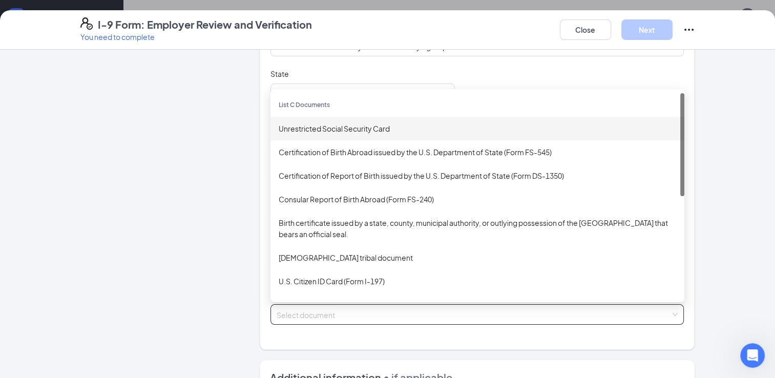
click at [350, 126] on div "Unrestricted Social Security Card" at bounding box center [477, 128] width 397 height 11
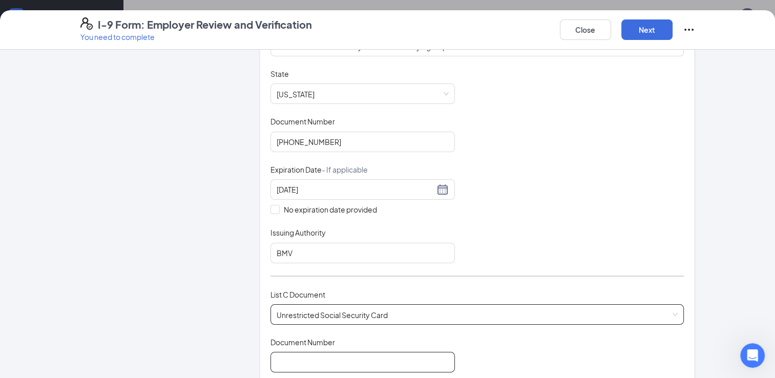
click at [334, 355] on input "Document Number" at bounding box center [362, 362] width 184 height 20
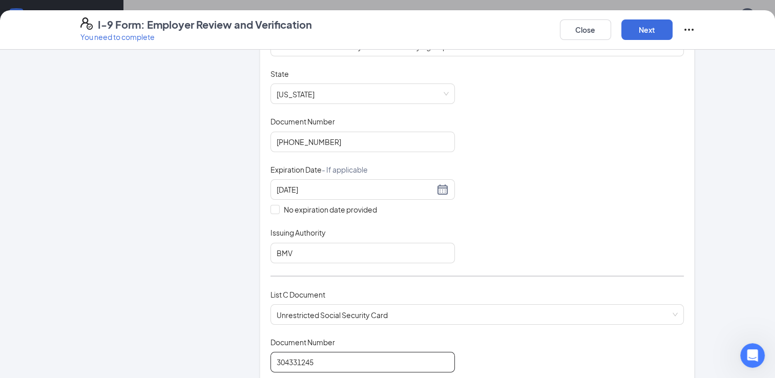
type input "304331245"
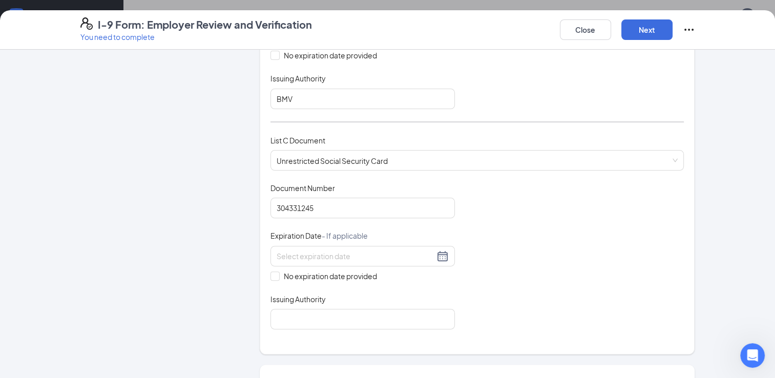
scroll to position [353, 0]
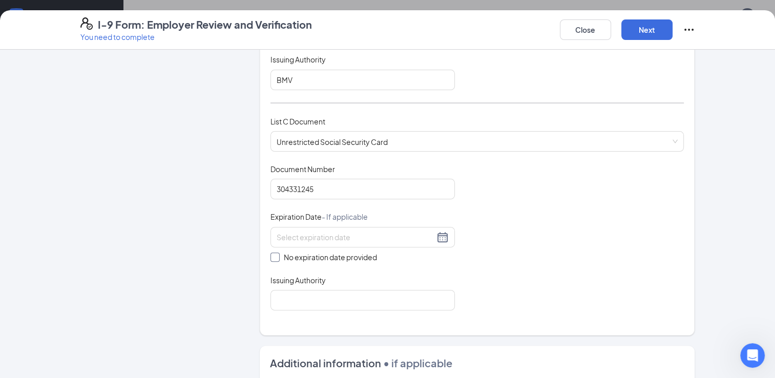
click at [270, 253] on input "No expiration date provided" at bounding box center [273, 256] width 7 height 7
checkbox input "true"
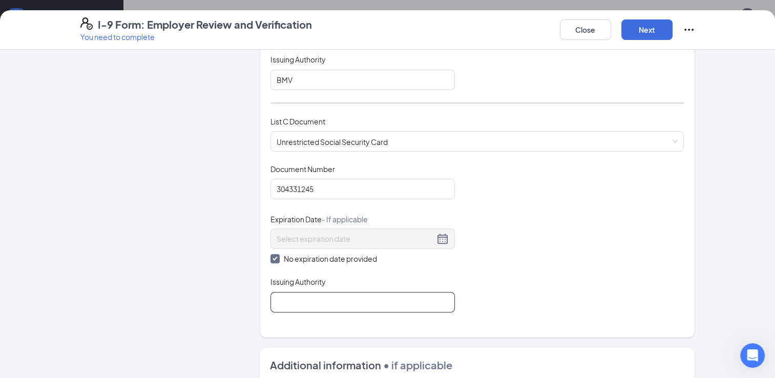
click at [297, 296] on input "Issuing Authority" at bounding box center [362, 302] width 184 height 20
type input "SSA"
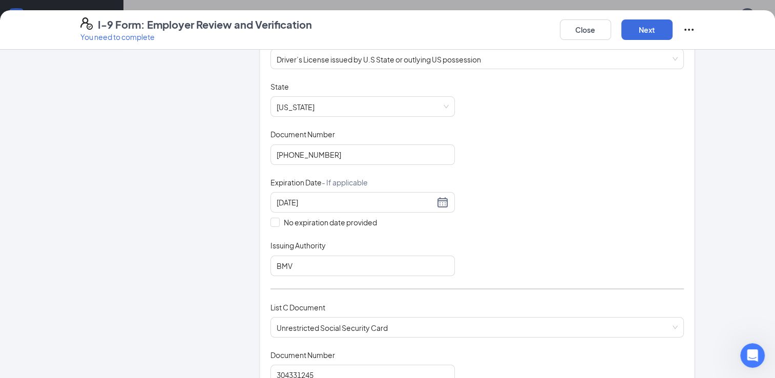
scroll to position [94, 0]
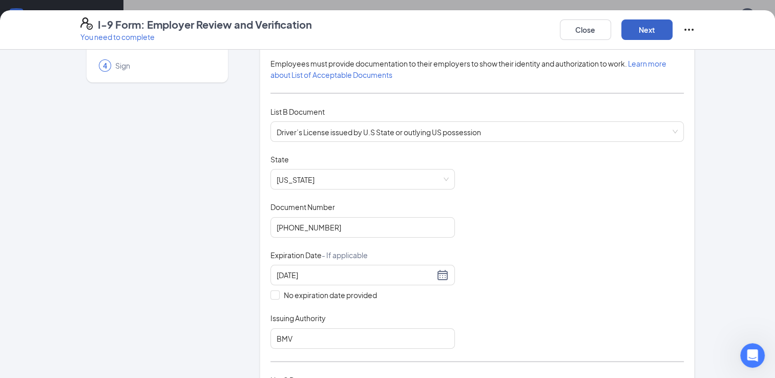
click at [659, 28] on button "Next" at bounding box center [646, 29] width 51 height 20
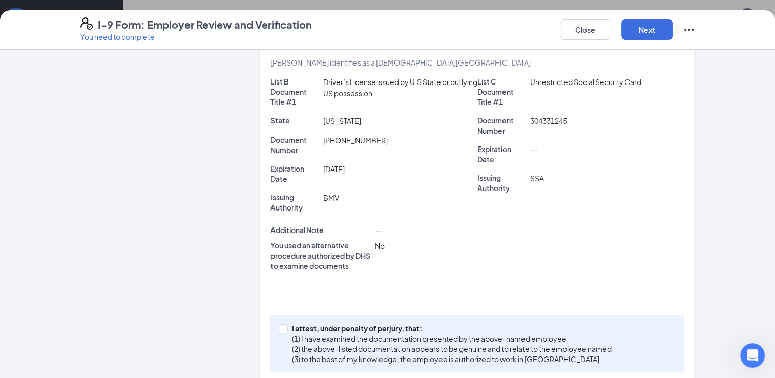
scroll to position [220, 0]
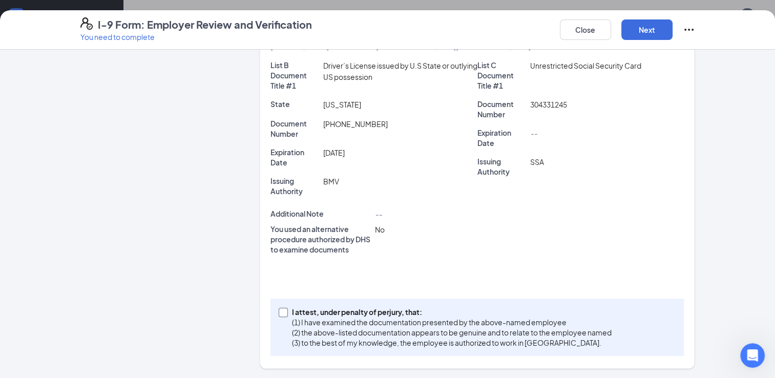
click at [280, 313] on input "I attest, under penalty of [PERSON_NAME], that: (1) I have examined the documen…" at bounding box center [282, 311] width 7 height 7
checkbox input "true"
click at [656, 28] on button "Next" at bounding box center [646, 29] width 51 height 20
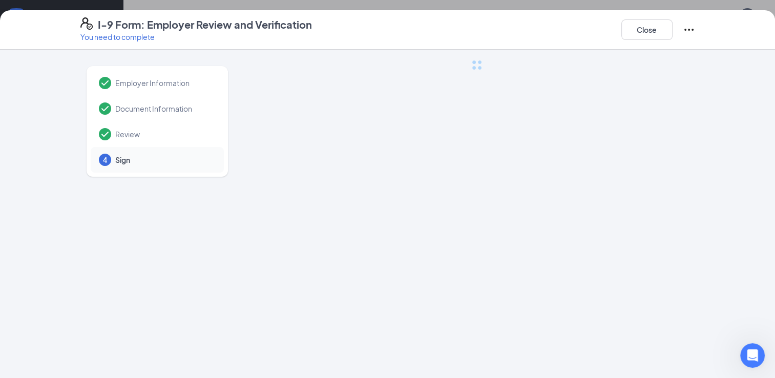
scroll to position [0, 0]
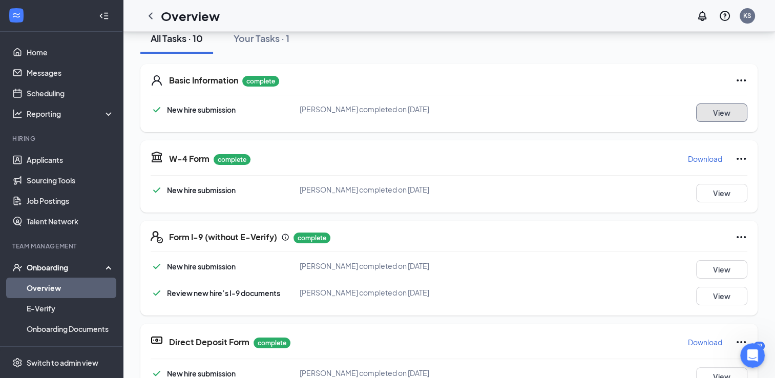
click at [713, 112] on button "View" at bounding box center [721, 112] width 51 height 18
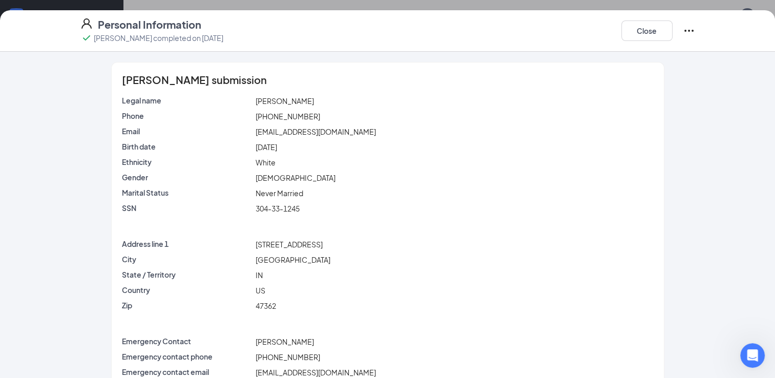
click at [656, 9] on div "Personal Information [PERSON_NAME] completed on [DATE] Close [PERSON_NAME] subm…" at bounding box center [387, 189] width 775 height 378
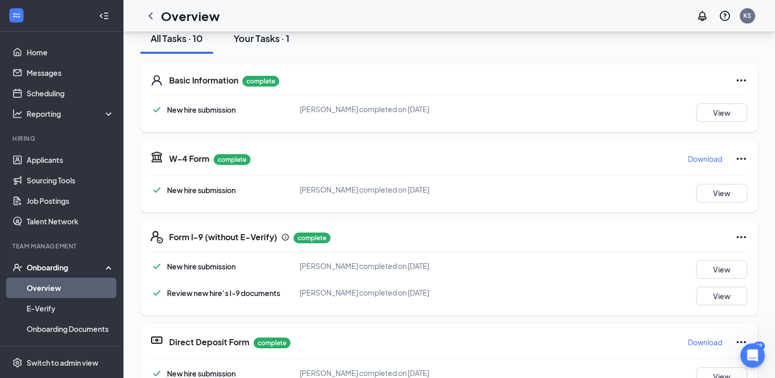
click at [281, 37] on div "Your Tasks · 1" at bounding box center [262, 38] width 56 height 13
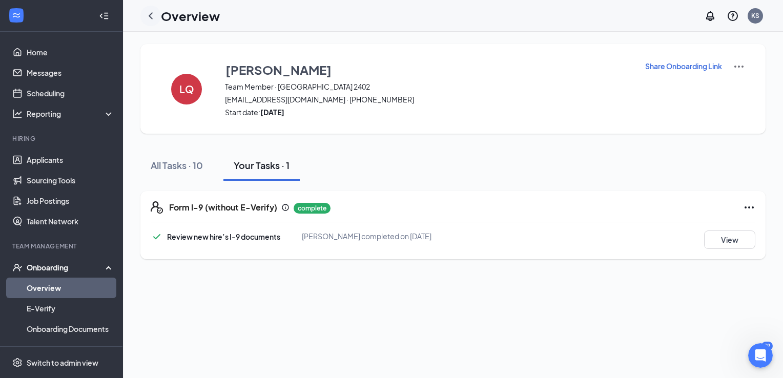
click at [155, 16] on icon "ChevronLeft" at bounding box center [150, 16] width 12 height 12
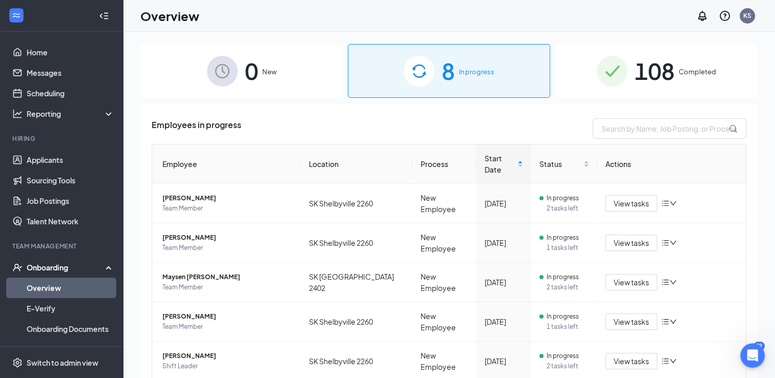
click at [676, 82] on div "108 Completed" at bounding box center [656, 71] width 202 height 54
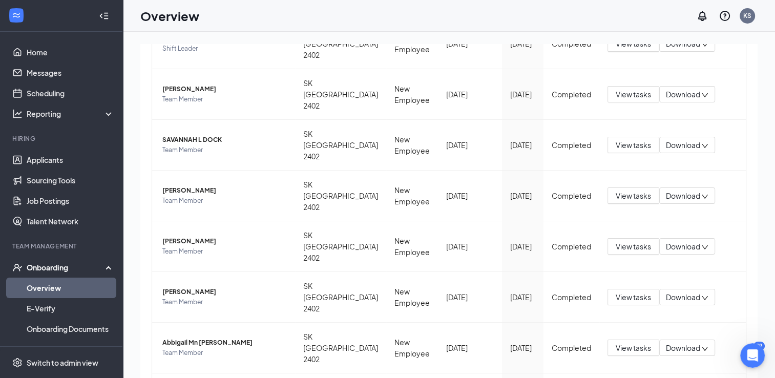
scroll to position [234, 0]
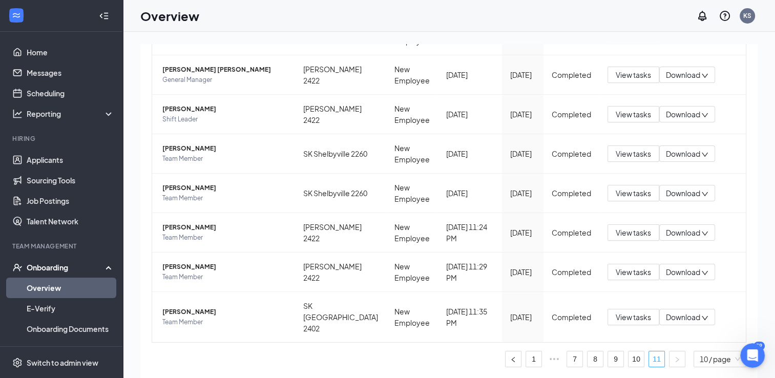
scroll to position [189, 0]
click at [701, 322] on icon "down" at bounding box center [704, 317] width 7 height 7
click at [654, 367] on div "Download files" at bounding box center [634, 361] width 79 height 12
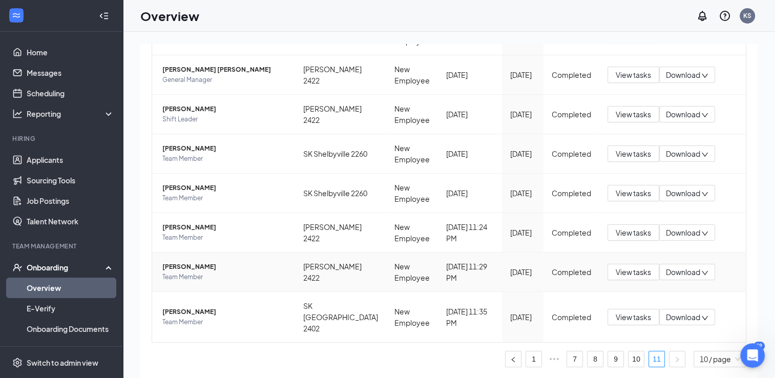
click at [702, 275] on icon "down" at bounding box center [705, 273] width 6 height 4
click at [709, 328] on div "Download files" at bounding box center [695, 322] width 79 height 12
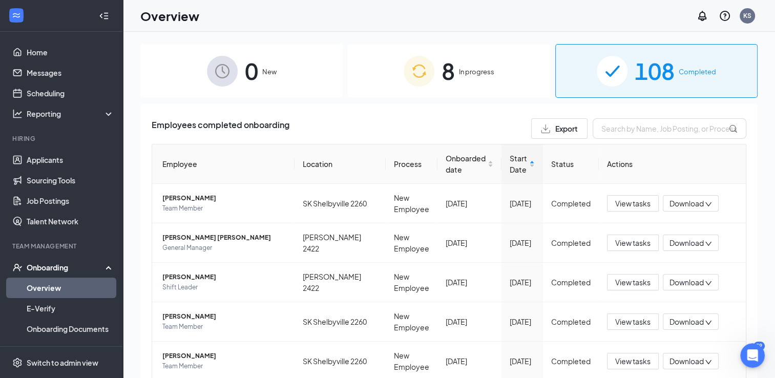
scroll to position [189, 0]
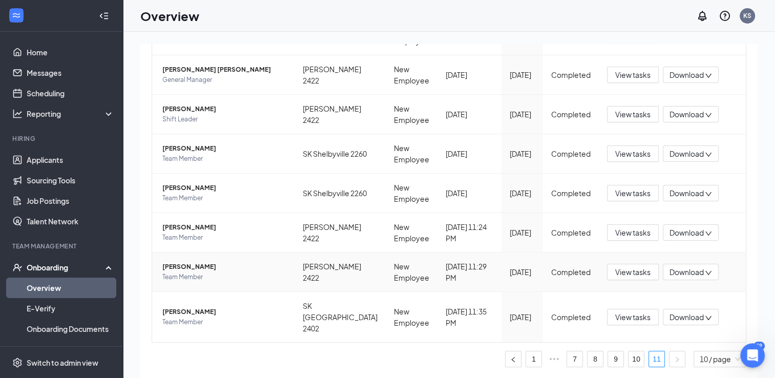
click at [700, 280] on div "Download" at bounding box center [691, 272] width 56 height 16
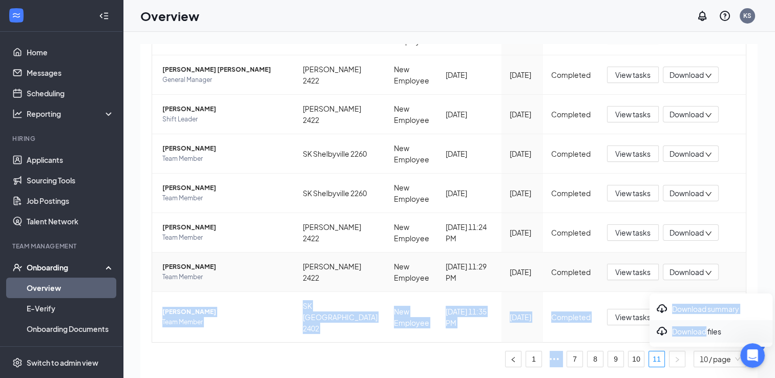
drag, startPoint x: 700, startPoint y: 282, endPoint x: 702, endPoint y: 333, distance: 51.3
click at [702, 333] on body "Home Messages Scheduling Reporting Hiring Applicants Sourcing Tools Job Posting…" at bounding box center [387, 189] width 775 height 378
drag, startPoint x: 702, startPoint y: 333, endPoint x: 741, endPoint y: 218, distance: 121.3
click at [741, 218] on div "Employees completed onboarding Export Employee Location Process Onboarded date …" at bounding box center [448, 170] width 617 height 468
drag, startPoint x: 741, startPoint y: 218, endPoint x: 737, endPoint y: 296, distance: 77.5
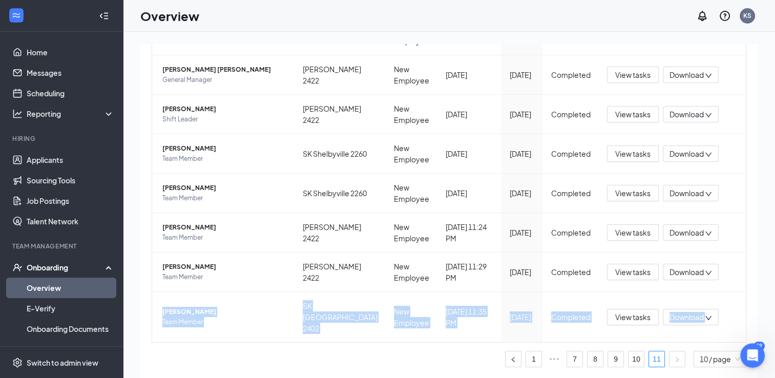
click at [737, 296] on div "Employees completed onboarding Export Employee Location Process Onboarded date …" at bounding box center [448, 170] width 617 height 468
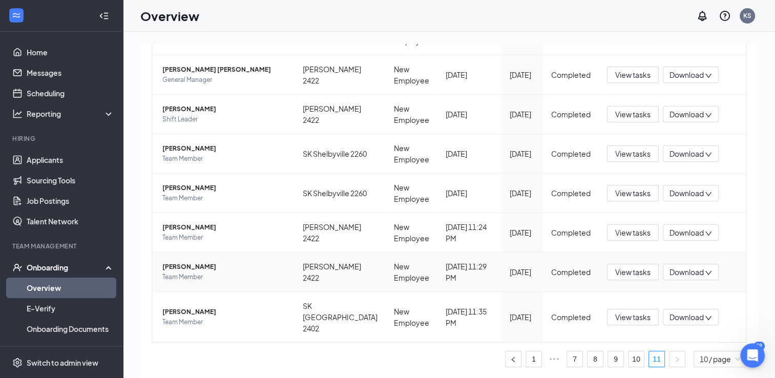
drag, startPoint x: 737, startPoint y: 296, endPoint x: 711, endPoint y: 266, distance: 39.6
click at [711, 266] on td "View tasks Download" at bounding box center [672, 272] width 147 height 39
click at [705, 277] on icon "down" at bounding box center [708, 272] width 7 height 7
click at [703, 332] on div "Download files" at bounding box center [711, 331] width 111 height 12
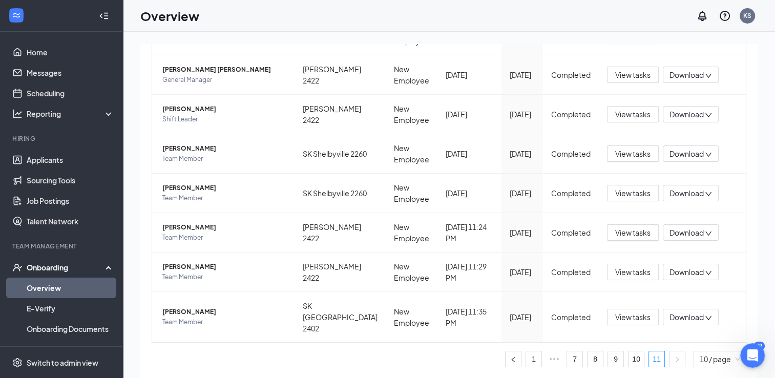
click at [737, 110] on div "Employees completed onboarding Export Employee Location Process Onboarded date …" at bounding box center [448, 170] width 617 height 468
click at [705, 237] on icon "down" at bounding box center [708, 233] width 7 height 7
click at [709, 294] on div "Download files" at bounding box center [711, 292] width 111 height 12
click at [705, 237] on icon "down" at bounding box center [708, 233] width 7 height 7
click at [736, 120] on div "Employees completed onboarding Export Employee Location Process Onboarded date …" at bounding box center [448, 170] width 617 height 468
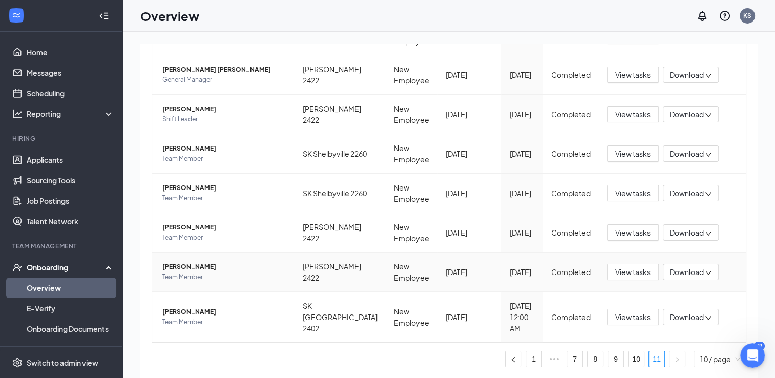
click at [207, 272] on span "[PERSON_NAME]" at bounding box center [224, 267] width 124 height 10
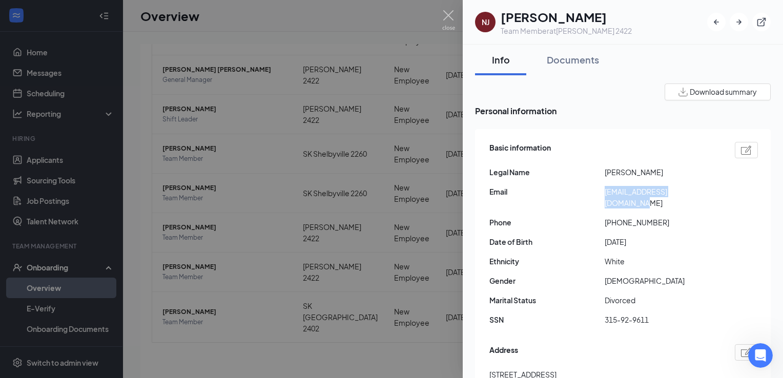
drag, startPoint x: 705, startPoint y: 191, endPoint x: 606, endPoint y: 191, distance: 98.9
click at [606, 191] on span "[EMAIL_ADDRESS][DOMAIN_NAME]" at bounding box center [661, 197] width 115 height 23
copy span "[EMAIL_ADDRESS][DOMAIN_NAME]"
click at [685, 197] on span "[EMAIL_ADDRESS][DOMAIN_NAME]" at bounding box center [661, 197] width 115 height 23
drag, startPoint x: 661, startPoint y: 212, endPoint x: 611, endPoint y: 213, distance: 50.2
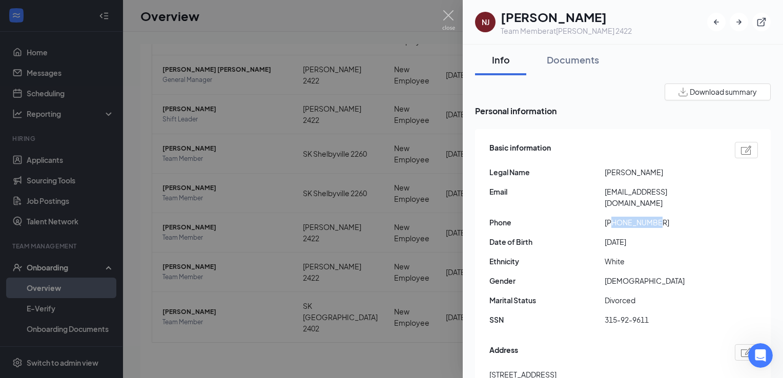
click at [611, 217] on span "[PHONE_NUMBER]" at bounding box center [661, 222] width 115 height 11
copy span "7657012854"
click at [450, 15] on img at bounding box center [448, 20] width 13 height 20
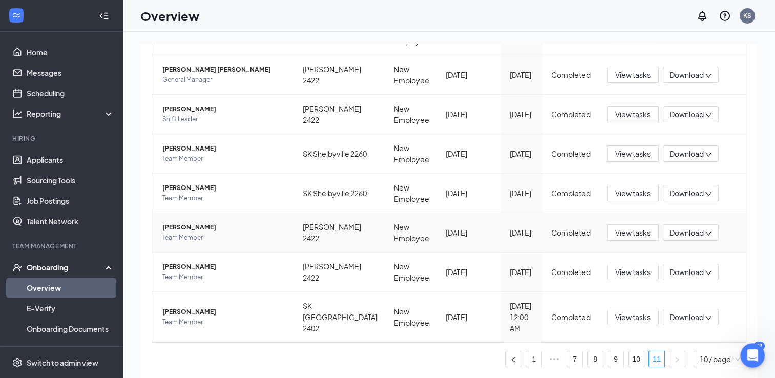
click at [205, 233] on span "[PERSON_NAME]" at bounding box center [224, 227] width 124 height 10
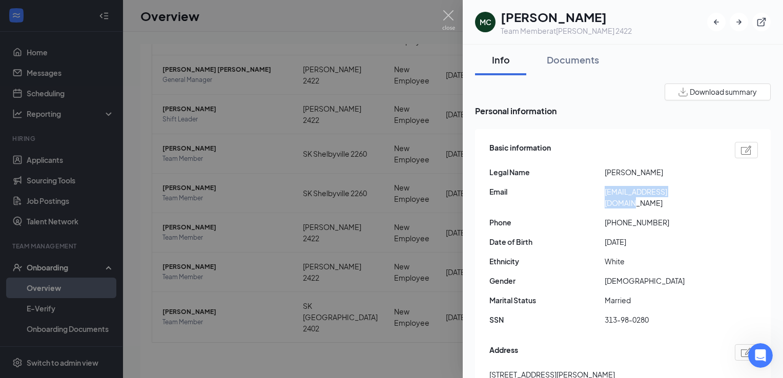
drag, startPoint x: 693, startPoint y: 190, endPoint x: 604, endPoint y: 191, distance: 88.1
click at [604, 191] on span "[EMAIL_ADDRESS][DOMAIN_NAME]" at bounding box center [661, 197] width 115 height 23
copy span "[EMAIL_ADDRESS][DOMAIN_NAME]"
click at [675, 220] on div "Basic information Legal Name Molly Cunningham Email mollycorwin3@gmail.com Phon…" at bounding box center [623, 236] width 268 height 194
drag, startPoint x: 656, startPoint y: 210, endPoint x: 614, endPoint y: 210, distance: 41.5
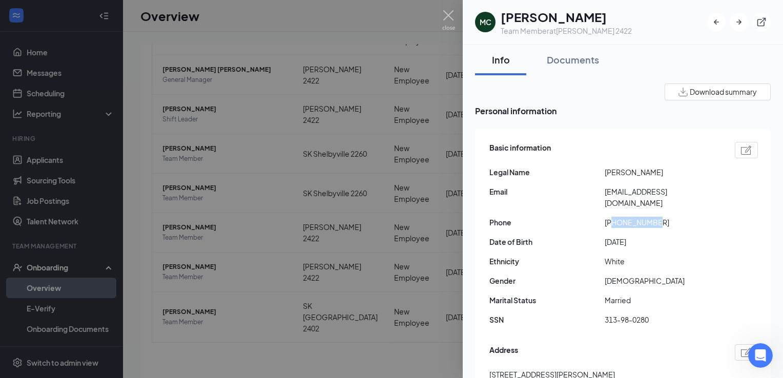
click at [614, 217] on span "+17654267893" at bounding box center [661, 222] width 115 height 11
copy span "7654267893"
click at [451, 25] on img at bounding box center [448, 20] width 13 height 20
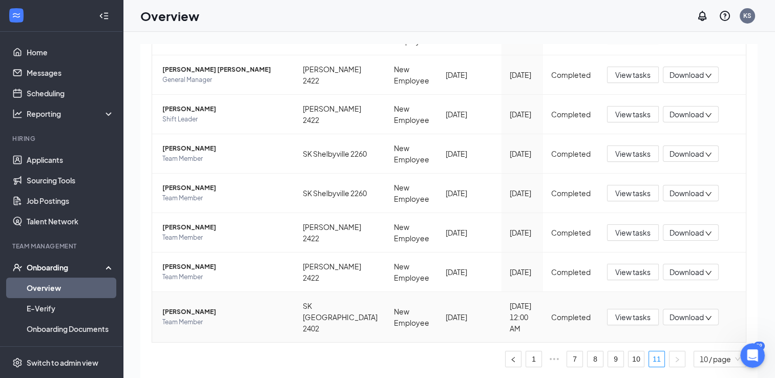
click at [199, 317] on span "[PERSON_NAME]" at bounding box center [224, 312] width 124 height 10
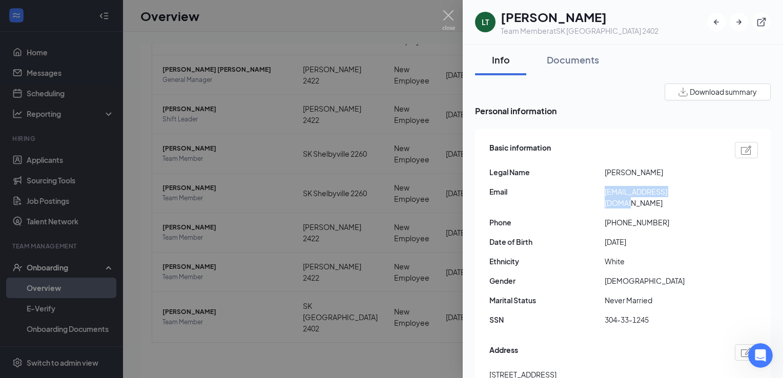
drag, startPoint x: 687, startPoint y: 193, endPoint x: 603, endPoint y: 187, distance: 84.7
click at [603, 187] on div "Email loganquall7@gmail.com" at bounding box center [623, 197] width 268 height 23
copy div "[EMAIL_ADDRESS][DOMAIN_NAME]"
click at [674, 217] on span "[PHONE_NUMBER]" at bounding box center [661, 222] width 115 height 11
drag, startPoint x: 655, startPoint y: 212, endPoint x: 615, endPoint y: 212, distance: 40.0
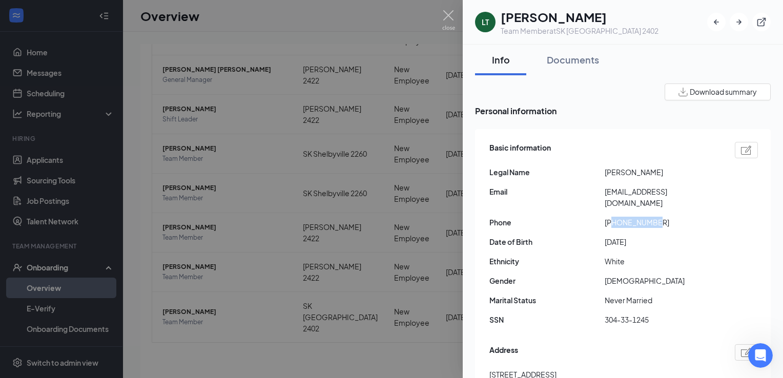
click at [615, 217] on span "[PHONE_NUMBER]" at bounding box center [661, 222] width 115 height 11
copy span "7657220646"
click at [452, 14] on img at bounding box center [448, 20] width 13 height 20
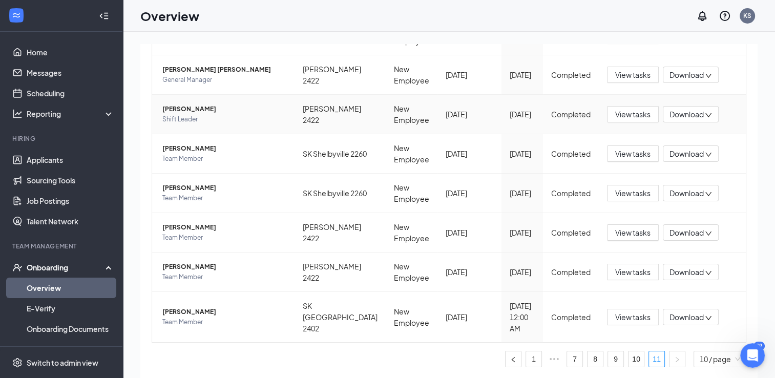
click at [201, 104] on span "[PERSON_NAME]" at bounding box center [224, 109] width 124 height 10
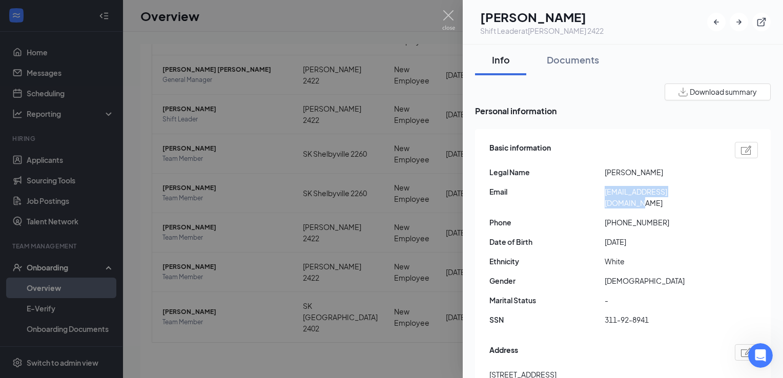
drag, startPoint x: 705, startPoint y: 190, endPoint x: 603, endPoint y: 190, distance: 101.9
click at [603, 190] on div "Email roseannadams26@gmail.com" at bounding box center [623, 197] width 268 height 23
copy div "roseannadams26@gmail.com"
